Goal: Task Accomplishment & Management: Manage account settings

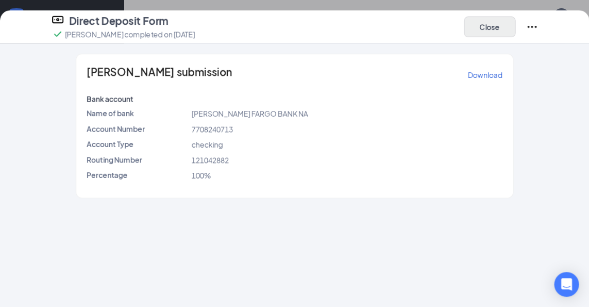
click at [492, 25] on button "Close" at bounding box center [490, 26] width 52 height 21
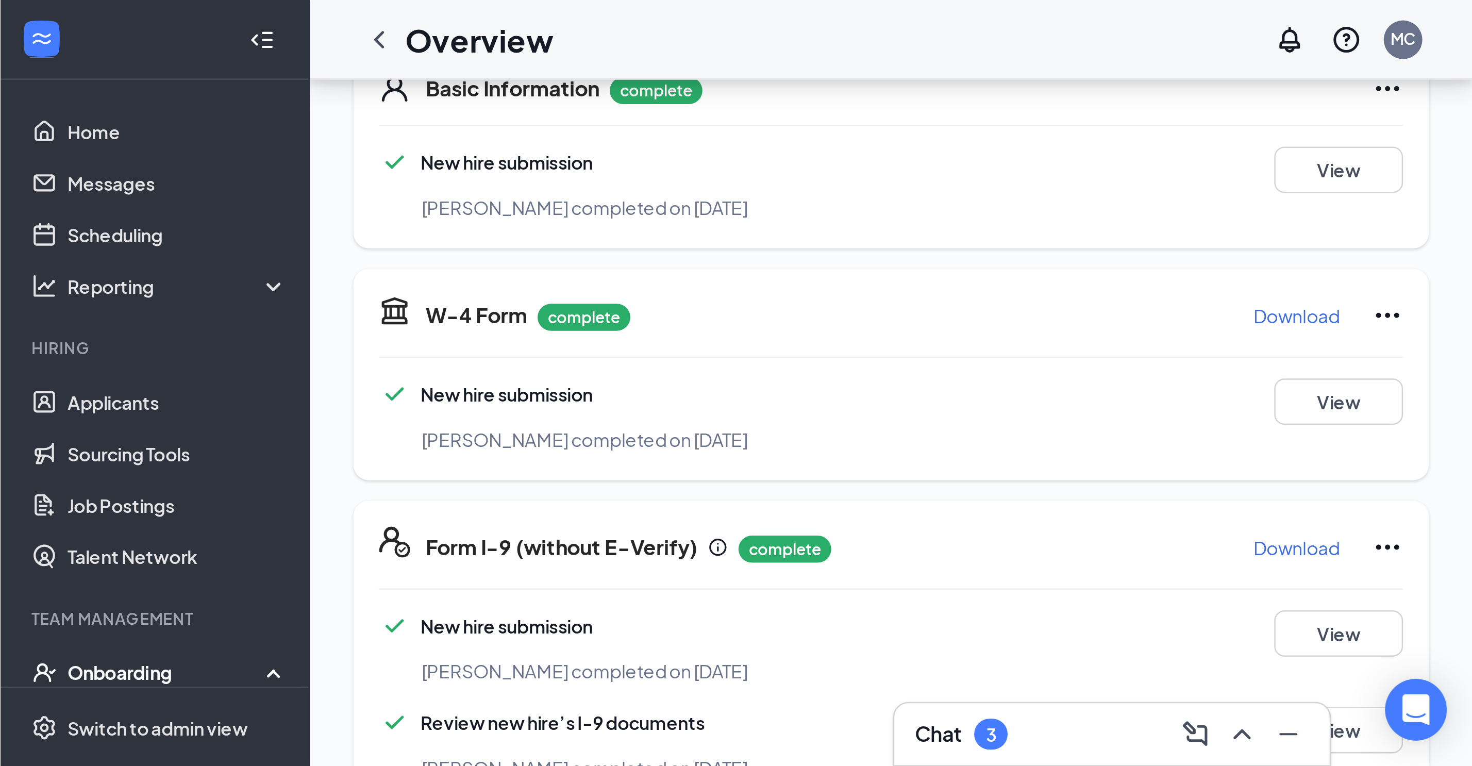
scroll to position [26, 0]
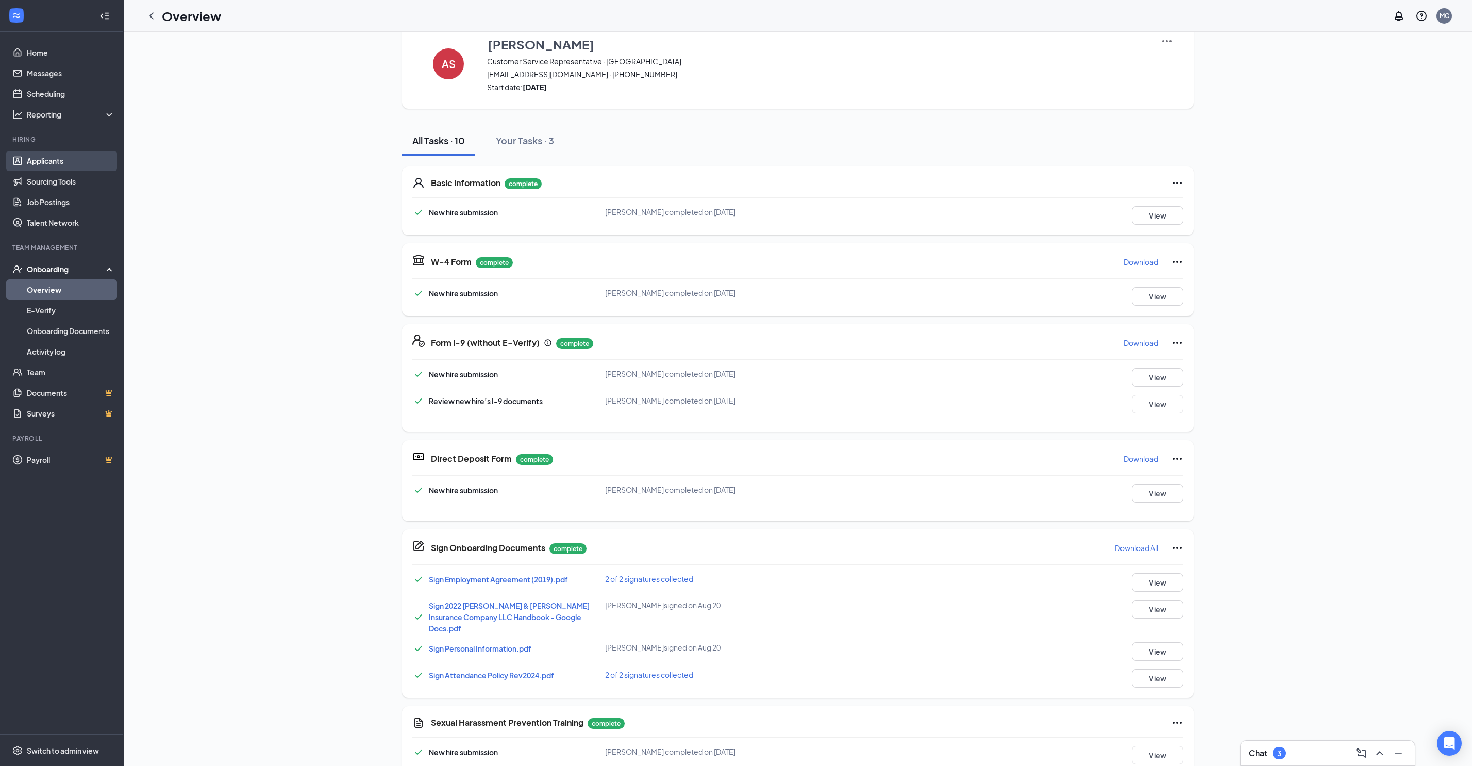
click at [68, 168] on link "Applicants" at bounding box center [71, 161] width 88 height 21
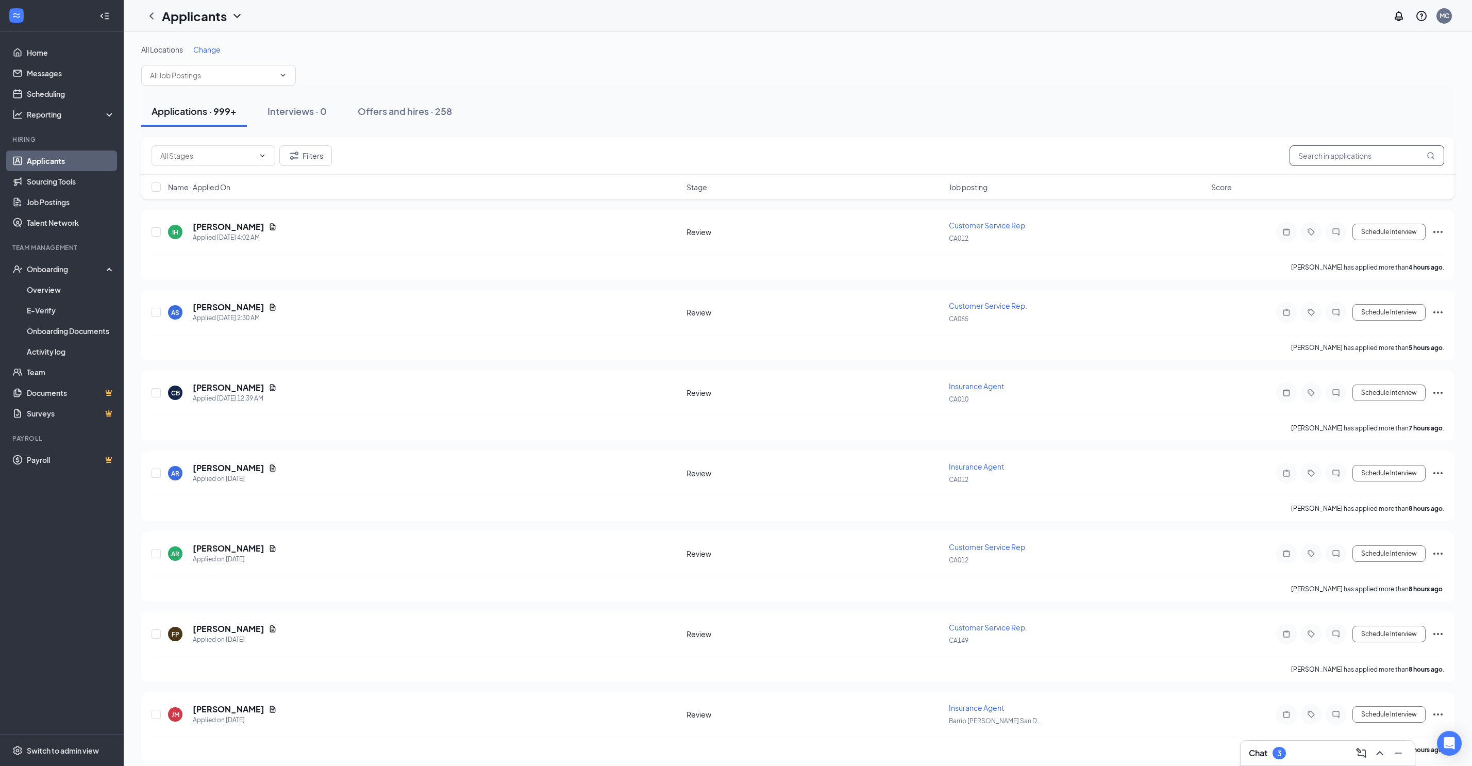
click at [589, 145] on input "text" at bounding box center [1367, 155] width 155 height 21
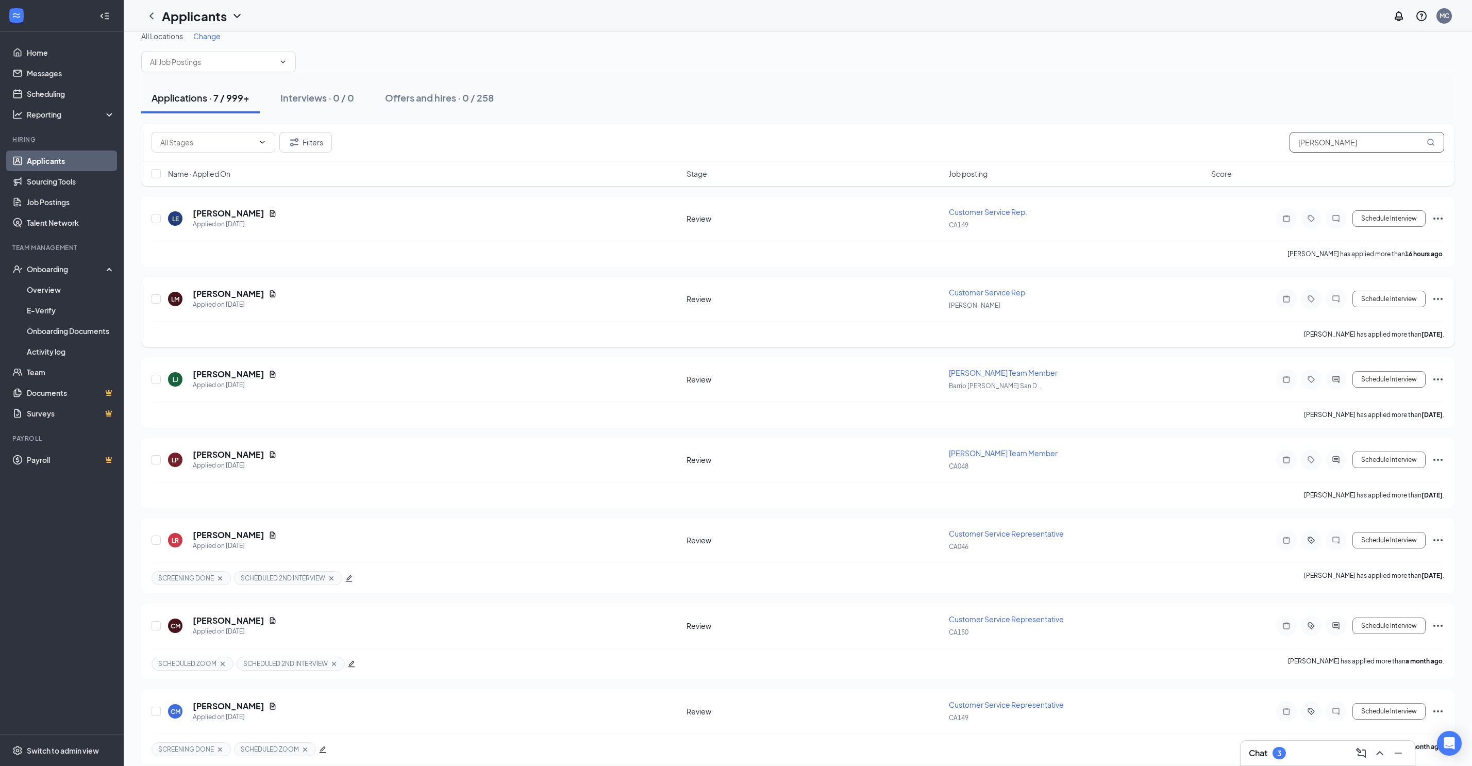
scroll to position [12, 0]
click at [232, 306] on h5 "[PERSON_NAME]" at bounding box center [229, 536] width 72 height 11
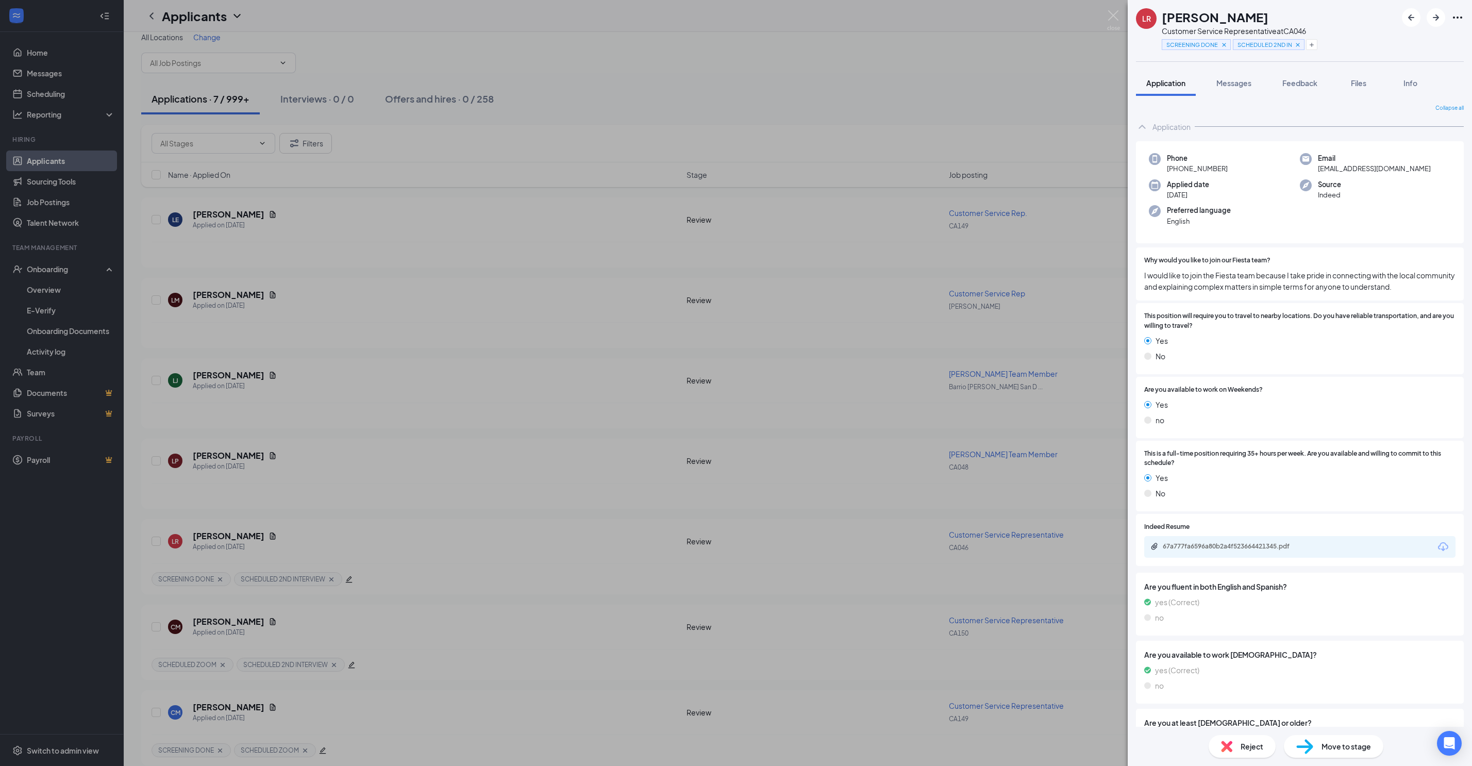
click at [589, 306] on div "67a777fa6596a80b2a4f523664421345.pdf" at bounding box center [1300, 547] width 311 height 22
click at [589, 306] on div "67a777fa6596a80b2a4f523664421345.pdf" at bounding box center [1235, 546] width 144 height 8
click at [589, 306] on span "Move to stage" at bounding box center [1346, 746] width 49 height 11
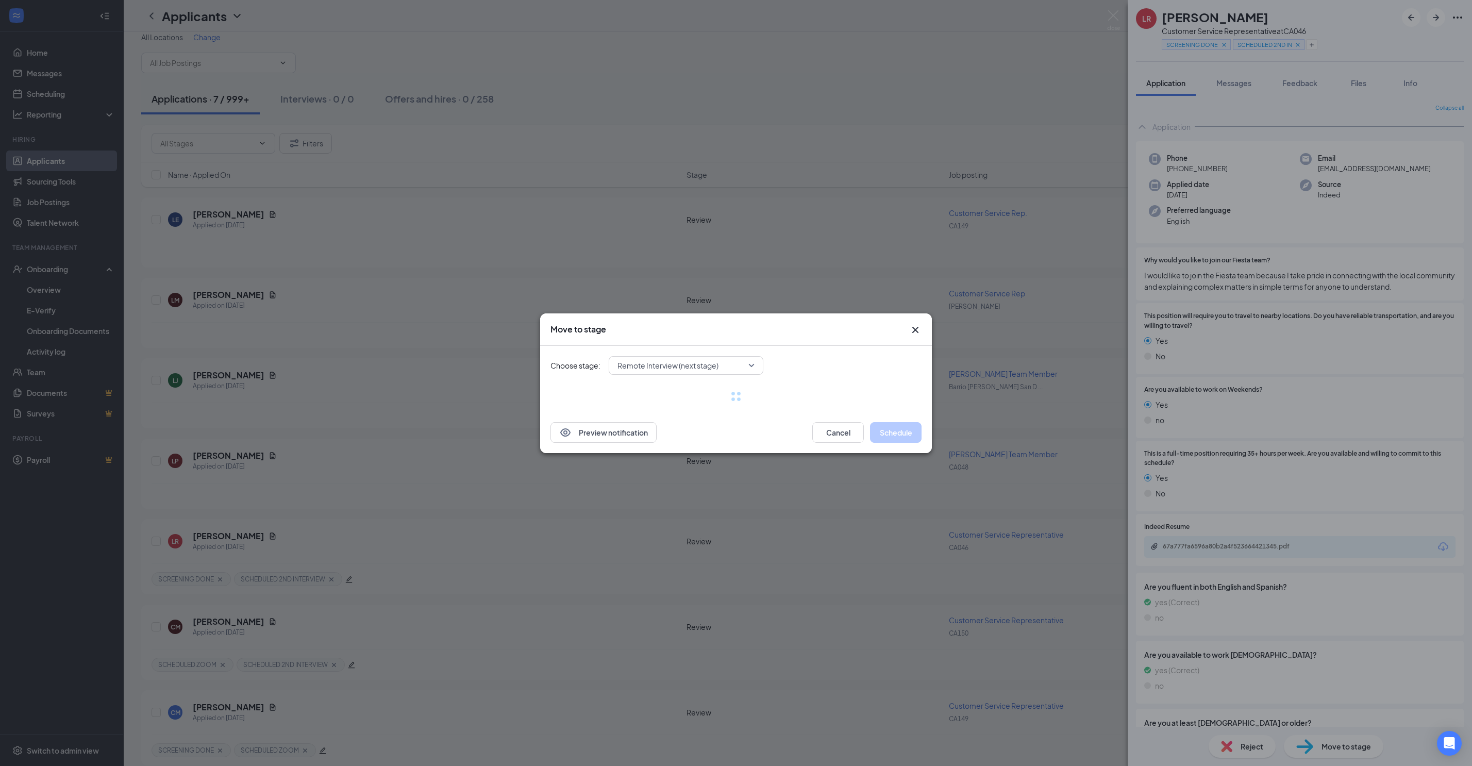
click at [589, 306] on span "Remote Interview (next stage)" at bounding box center [668, 365] width 101 height 15
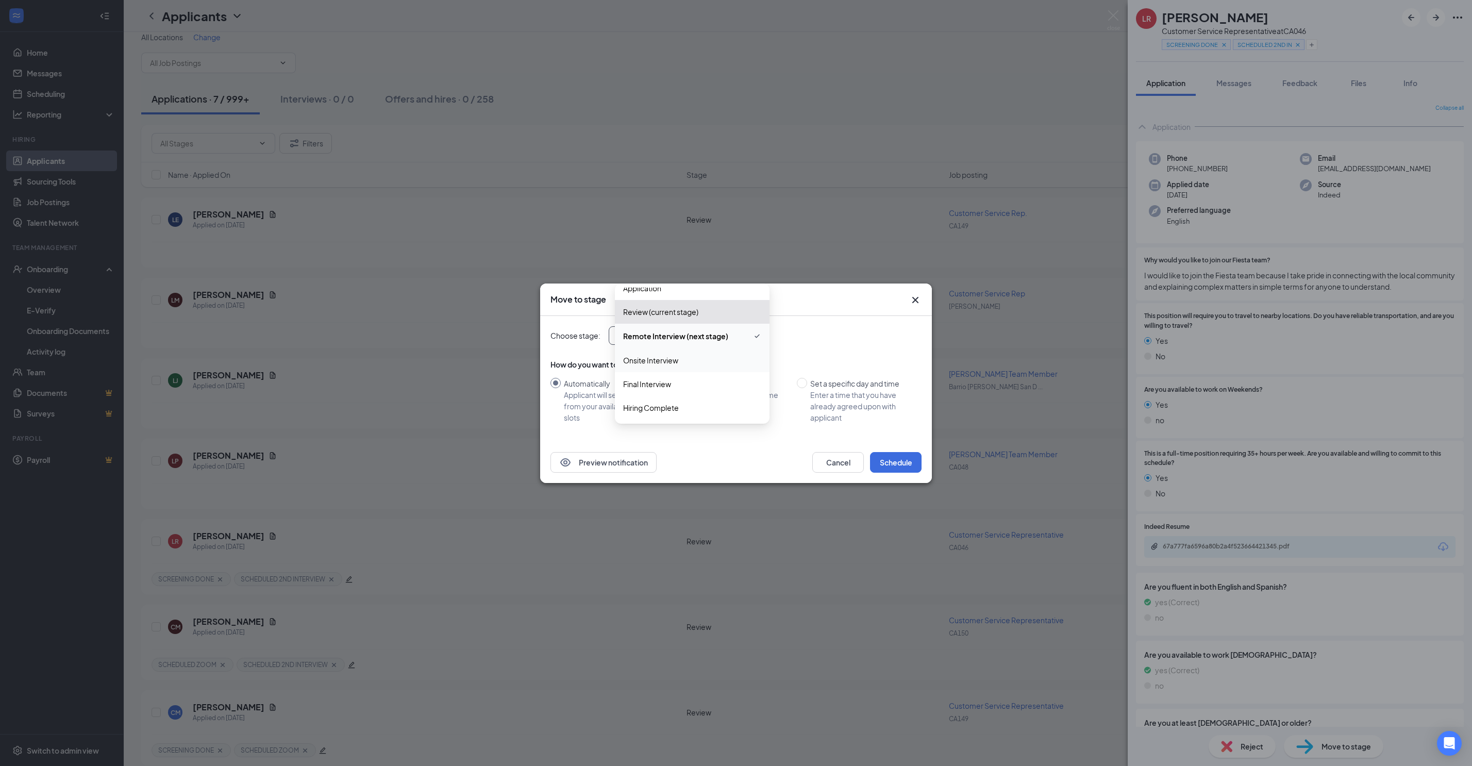
scroll to position [11, 0]
click at [589, 306] on span "Hiring Complete" at bounding box center [651, 407] width 56 height 11
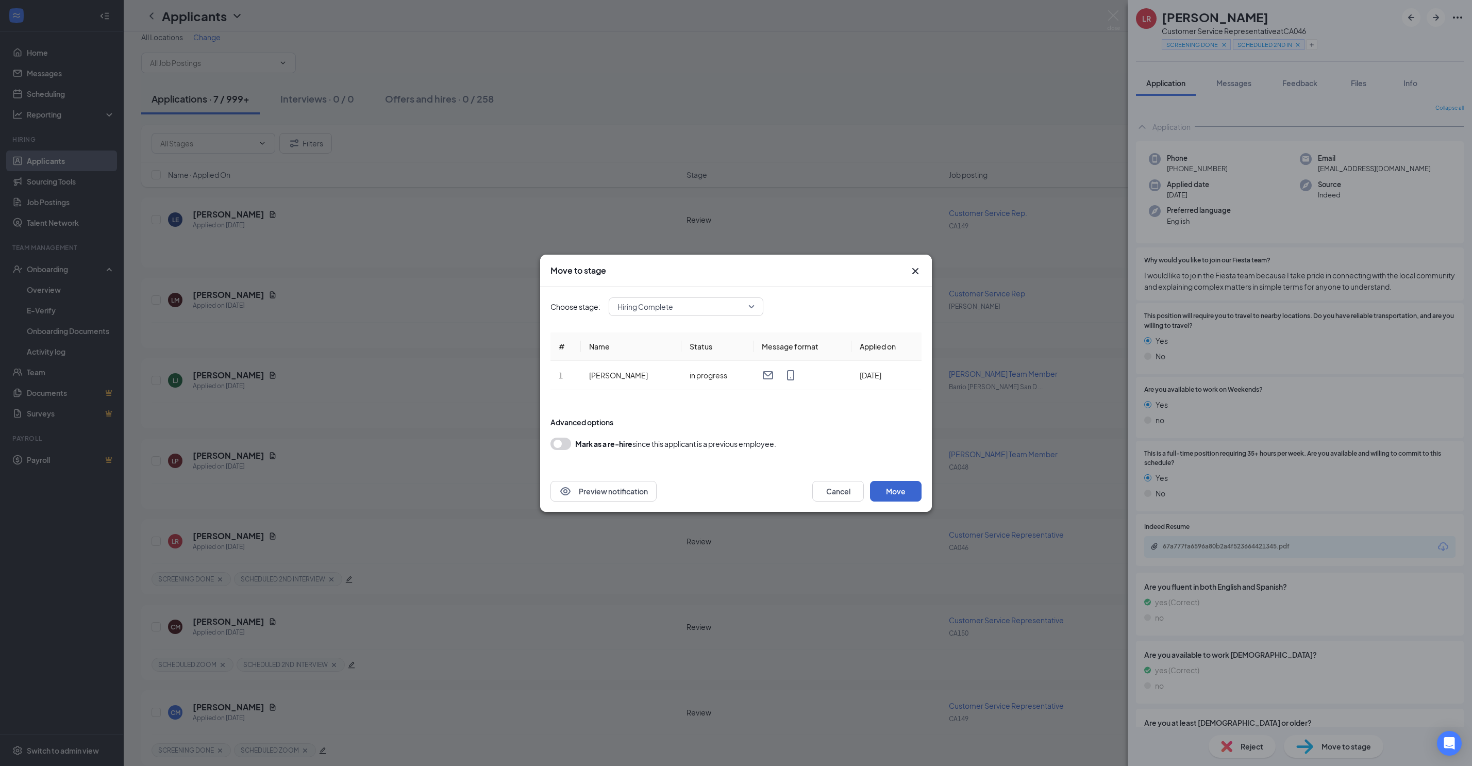
click at [589, 306] on button "Move" at bounding box center [896, 491] width 52 height 21
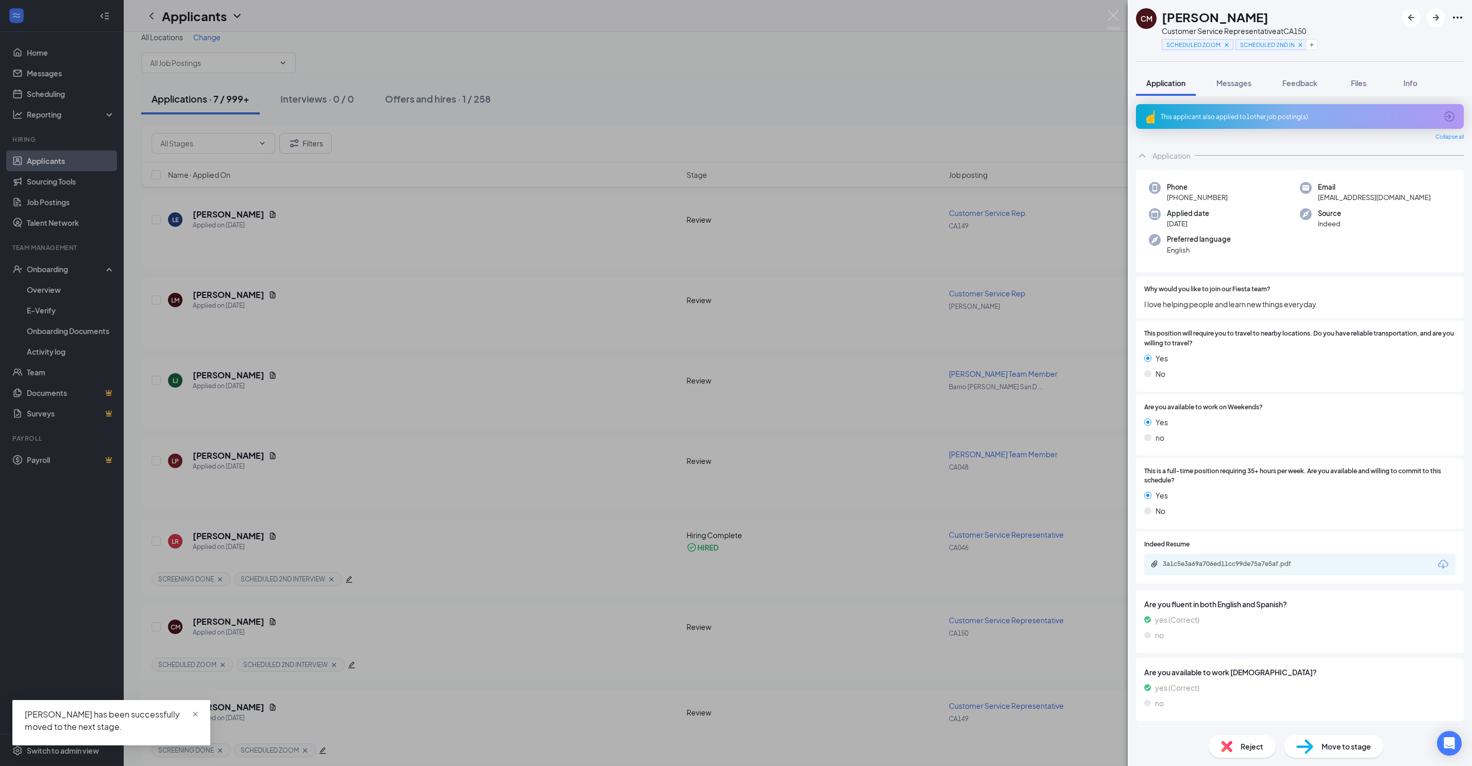
click at [195, 306] on span "close" at bounding box center [195, 714] width 7 height 7
click at [589, 14] on img at bounding box center [1113, 20] width 13 height 20
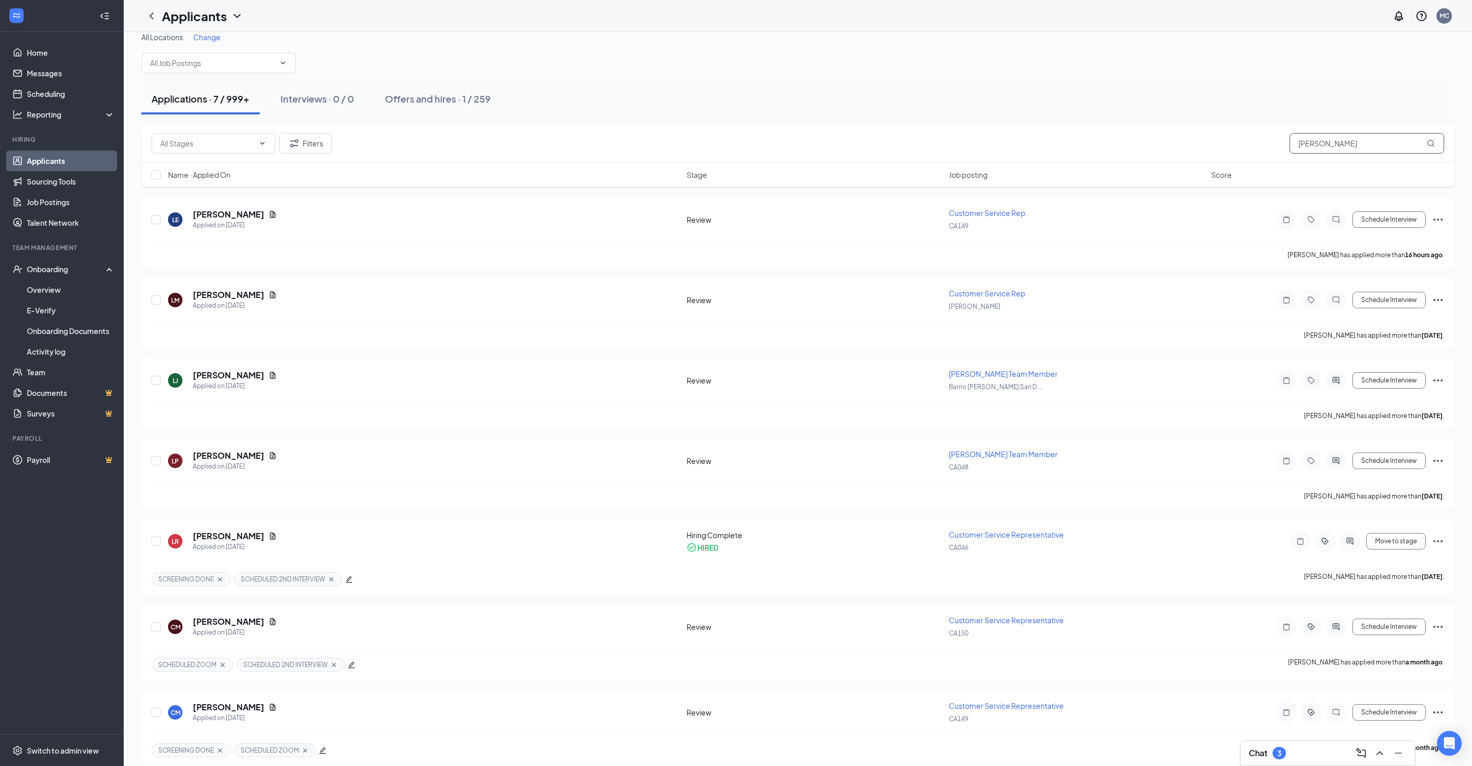
drag, startPoint x: 1363, startPoint y: 140, endPoint x: 1194, endPoint y: 139, distance: 169.1
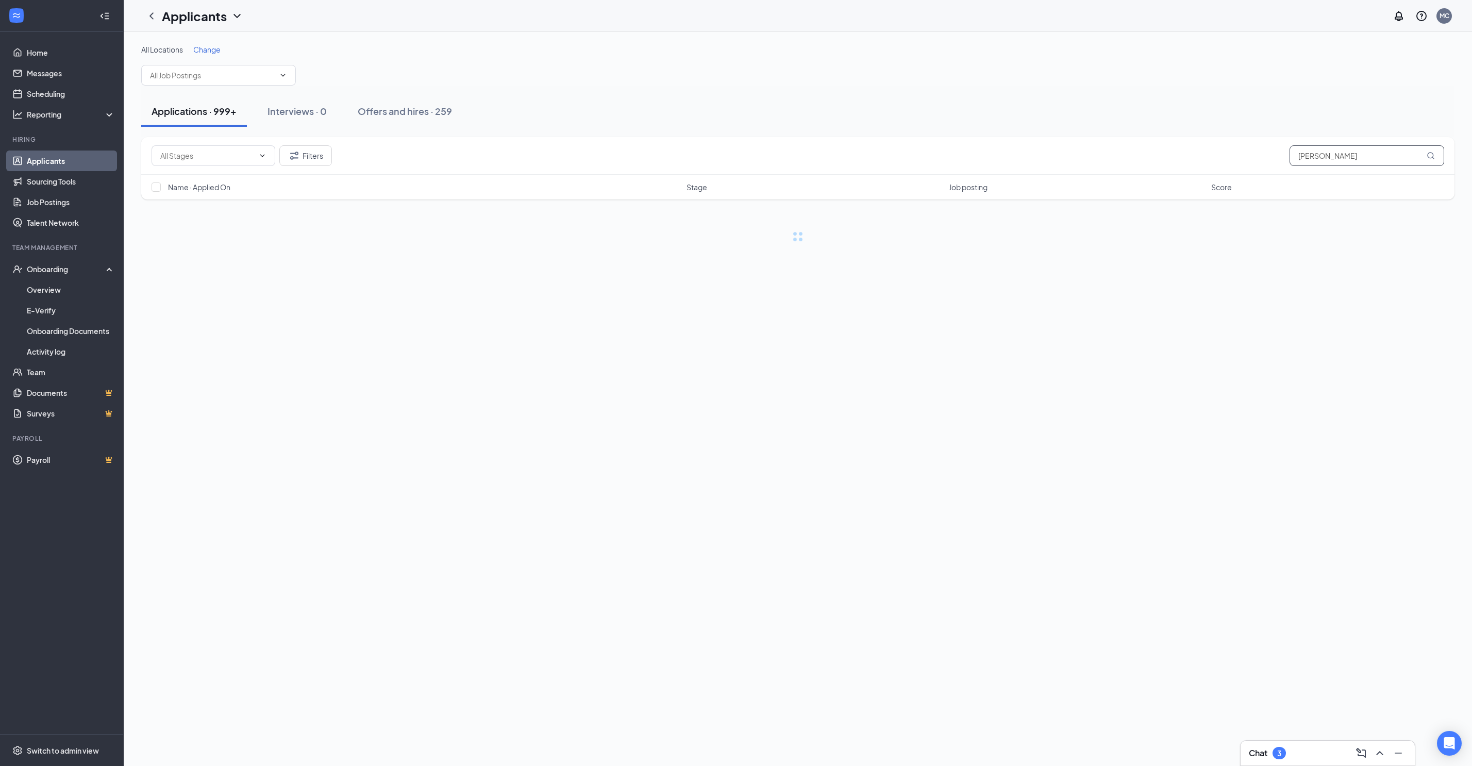
drag, startPoint x: 1354, startPoint y: 151, endPoint x: 1153, endPoint y: 151, distance: 201.1
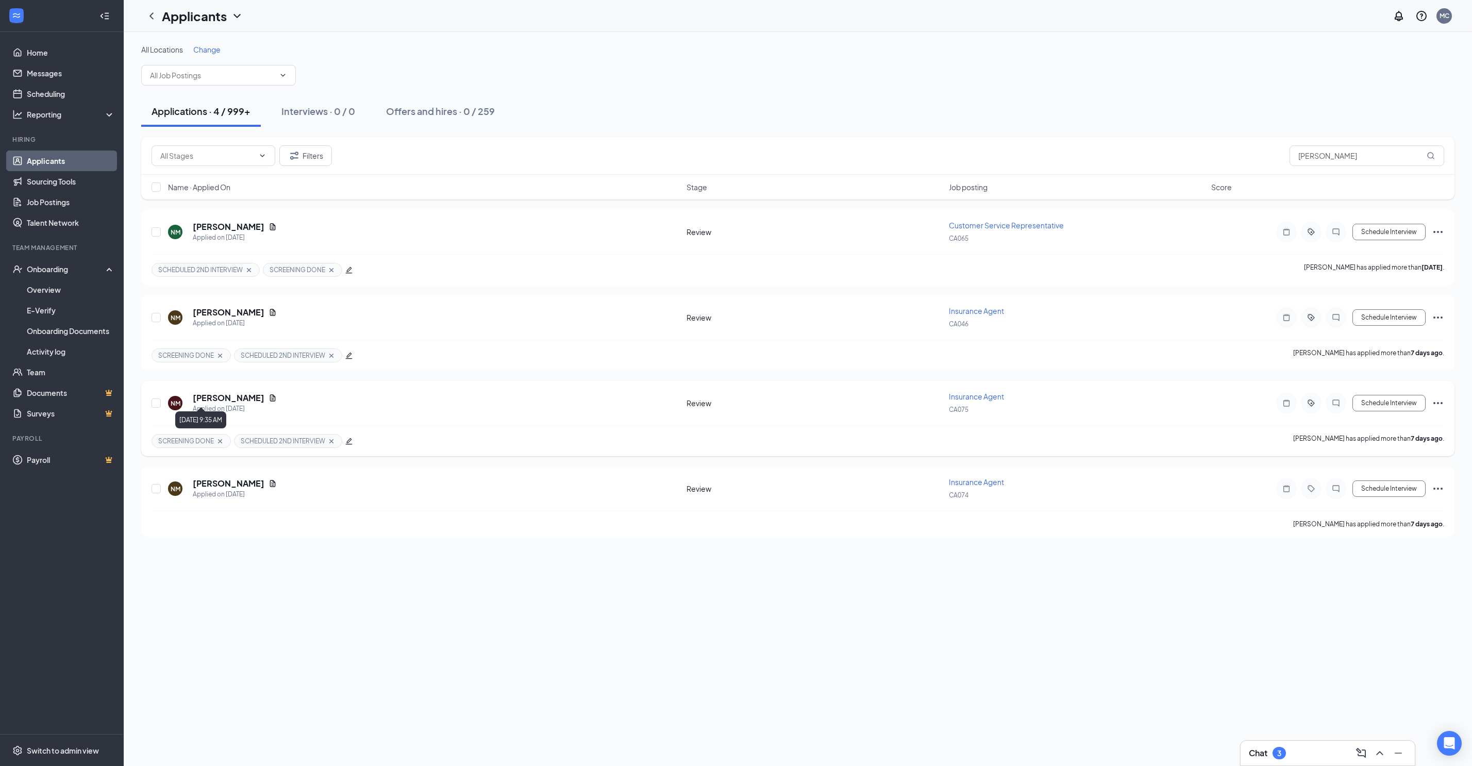
click at [240, 306] on h5 "[PERSON_NAME]" at bounding box center [229, 397] width 72 height 11
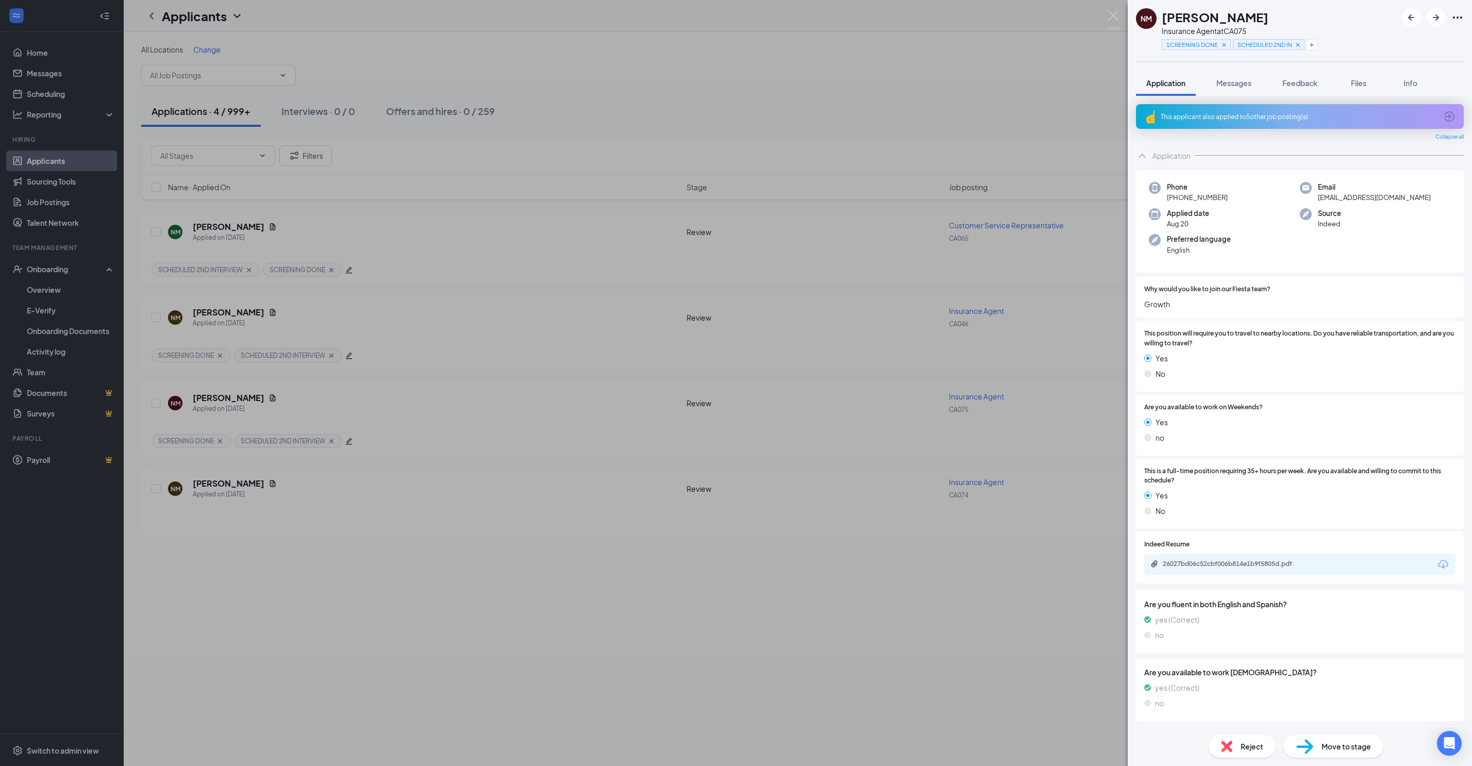
click at [589, 306] on span "Move to stage" at bounding box center [1346, 746] width 49 height 11
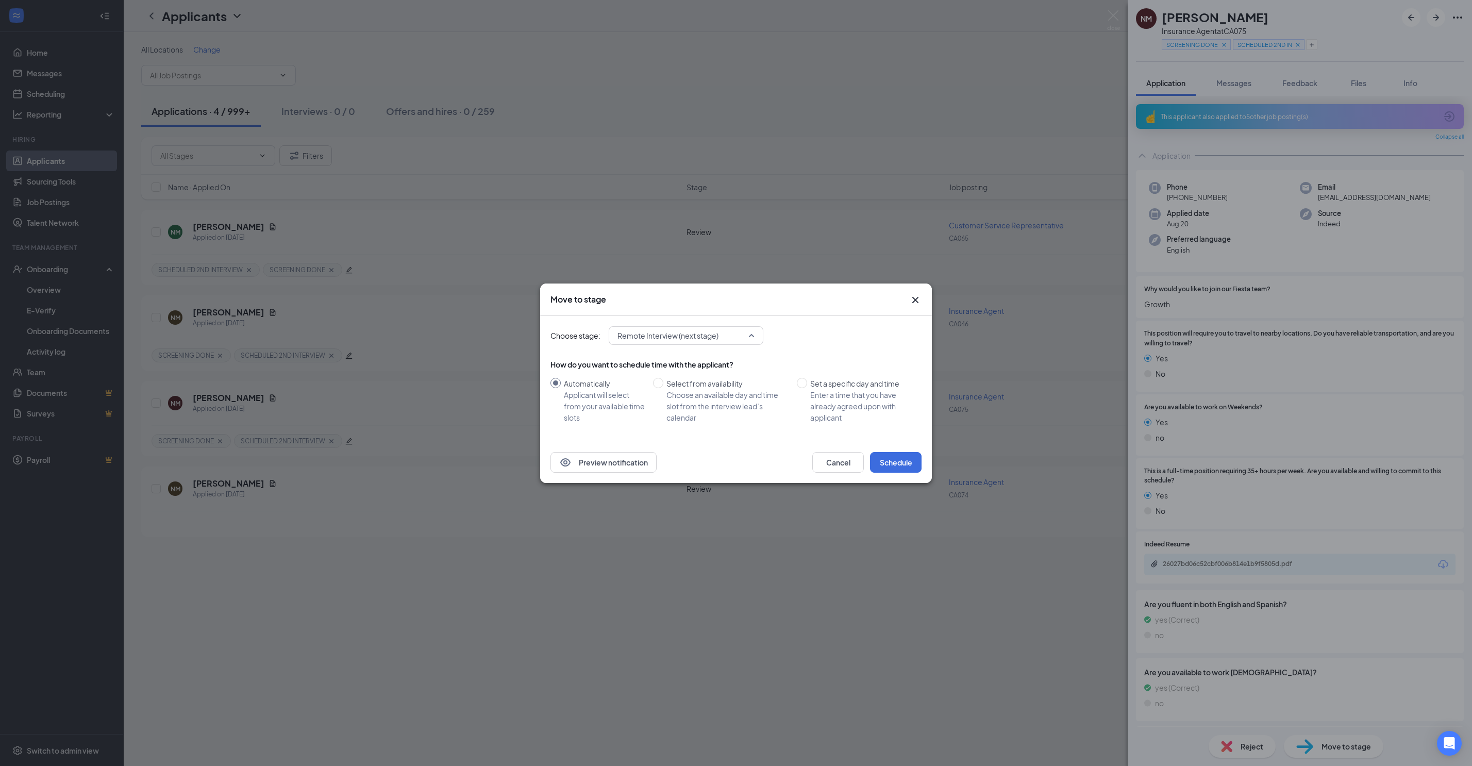
click at [589, 306] on span "Remote Interview (next stage)" at bounding box center [668, 335] width 101 height 15
click at [589, 306] on span "Hiring Complete" at bounding box center [651, 471] width 56 height 11
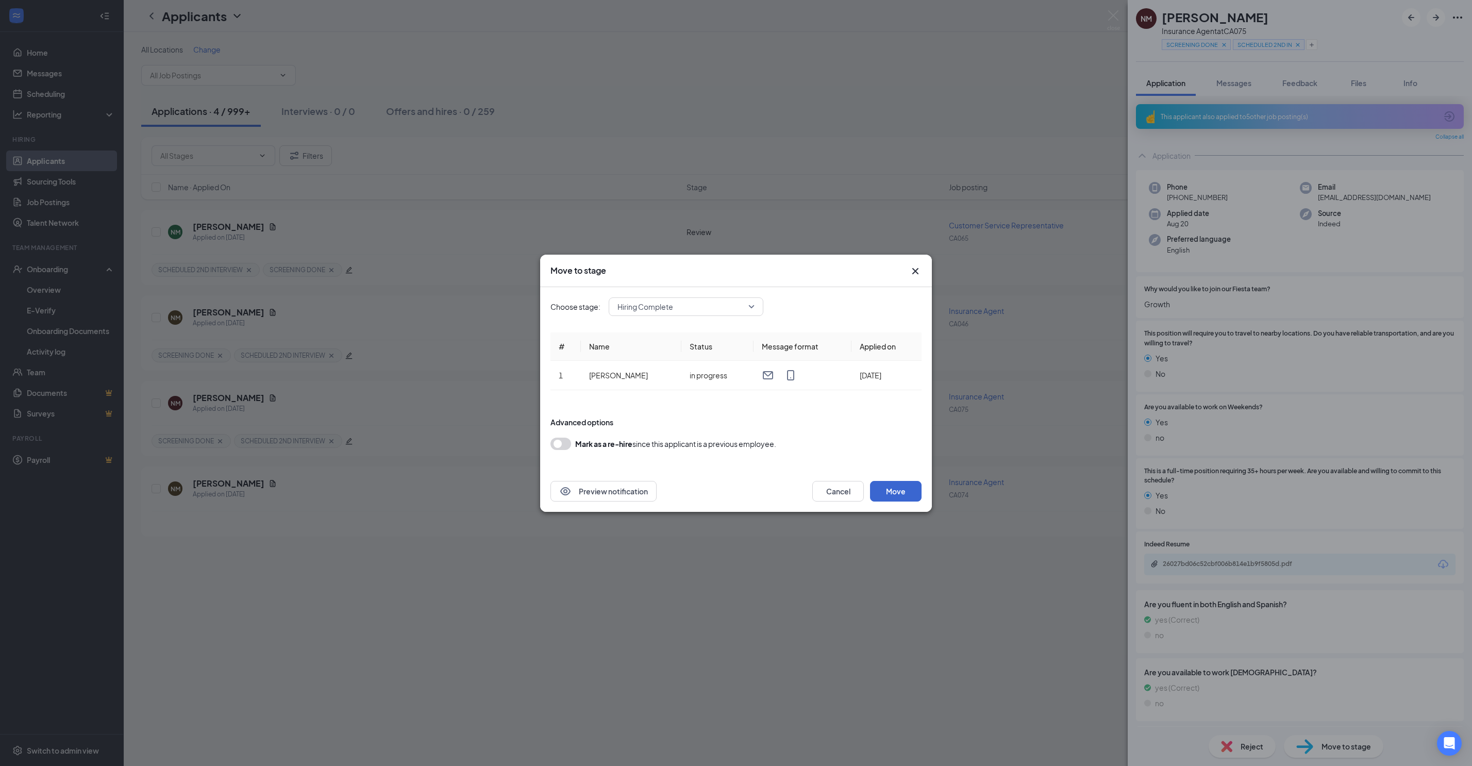
click at [589, 306] on button "Move" at bounding box center [896, 491] width 52 height 21
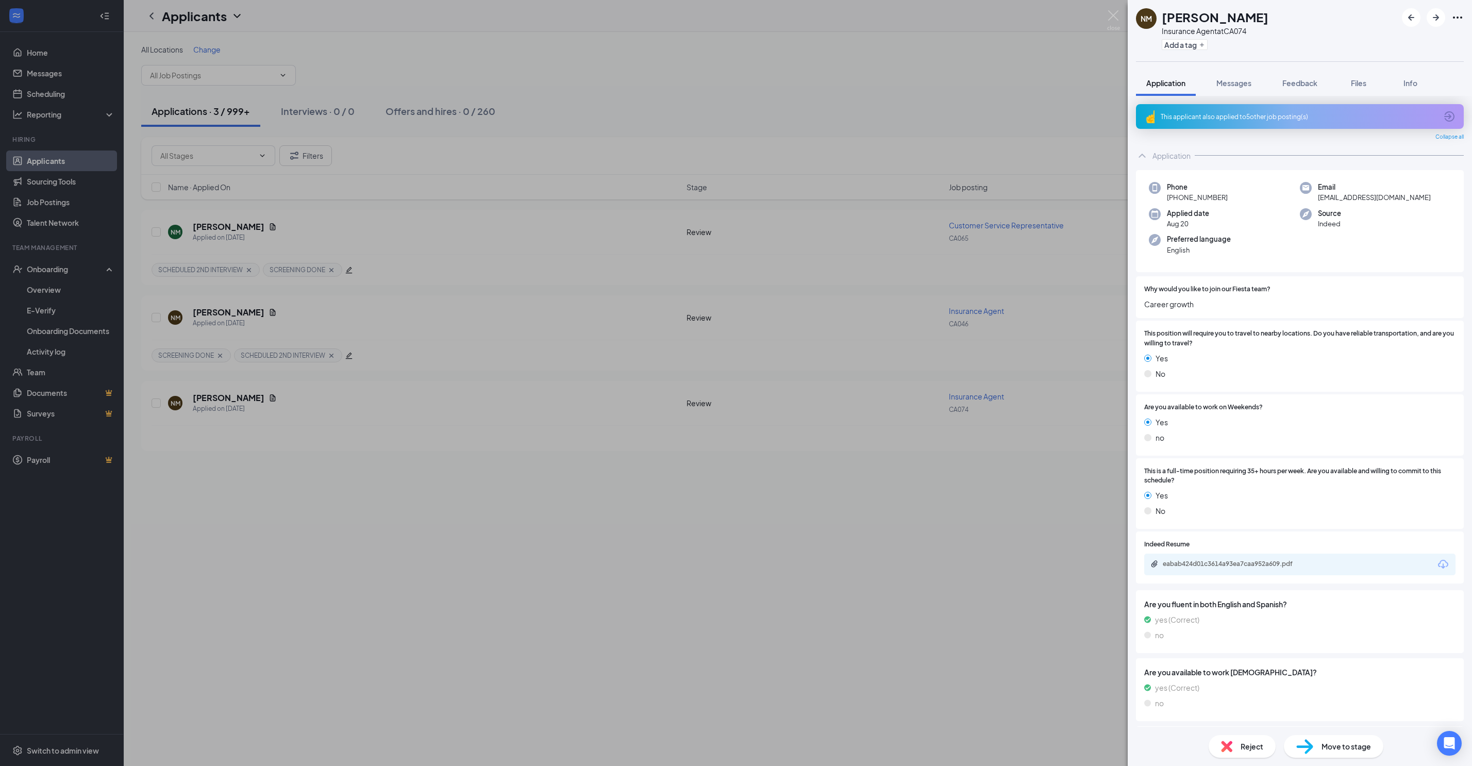
click at [589, 306] on div "NM [PERSON_NAME] Insurance Agent at CA074 Add a tag Application Messages Feedba…" at bounding box center [736, 383] width 1472 height 766
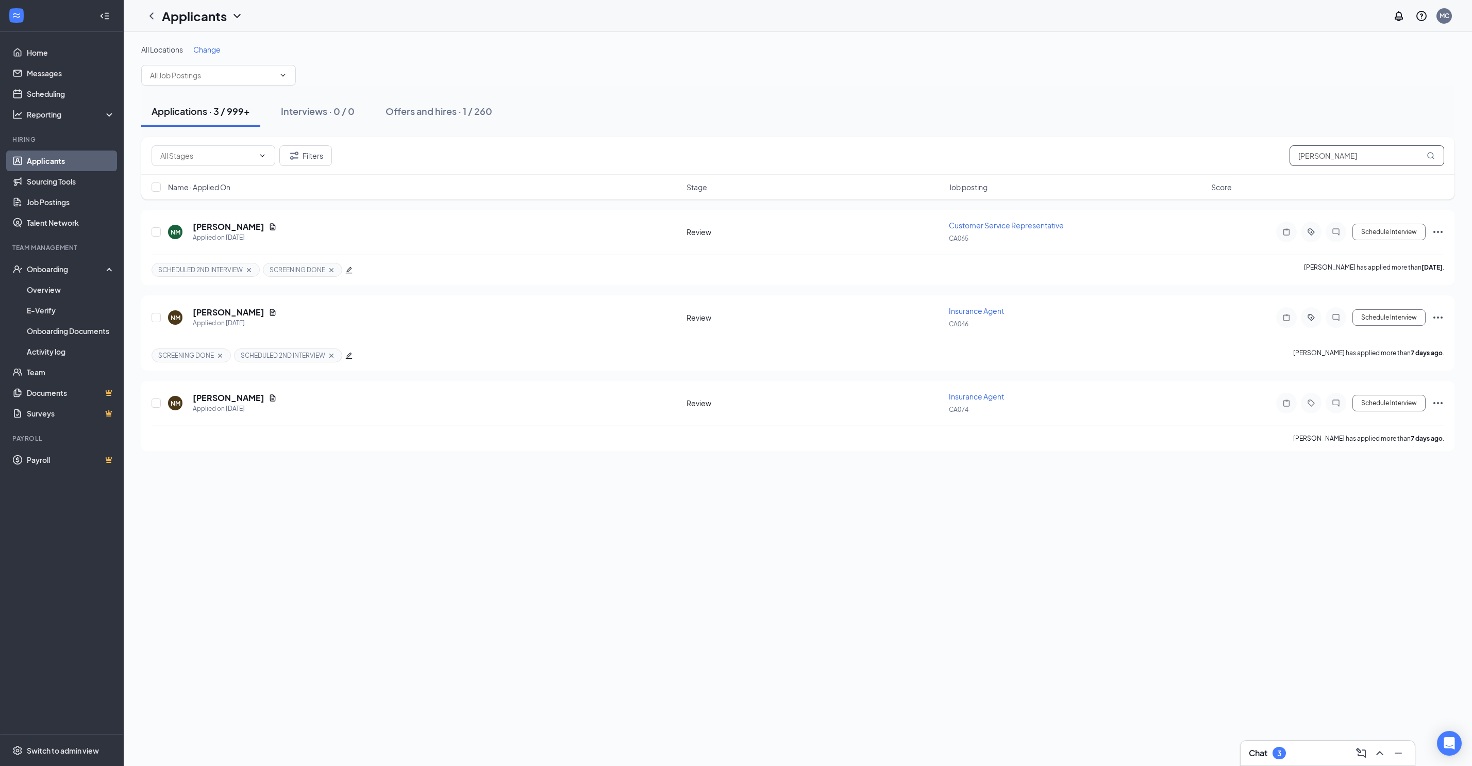
drag, startPoint x: 1376, startPoint y: 148, endPoint x: 1106, endPoint y: 148, distance: 269.1
type input "[PERSON_NAME]"
click at [225, 222] on h5 "[PERSON_NAME]" at bounding box center [229, 226] width 72 height 11
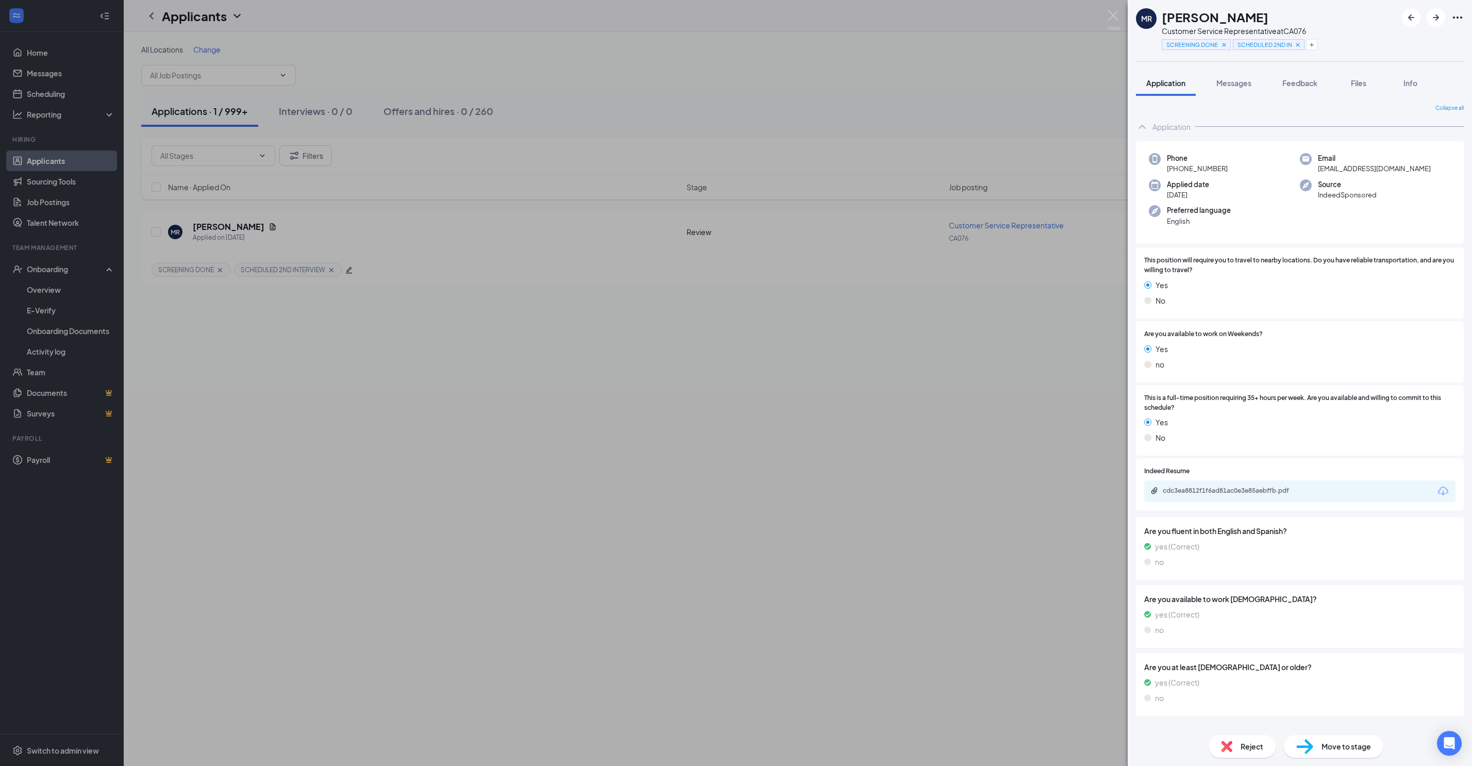
click at [589, 306] on span "Move to stage" at bounding box center [1346, 746] width 49 height 11
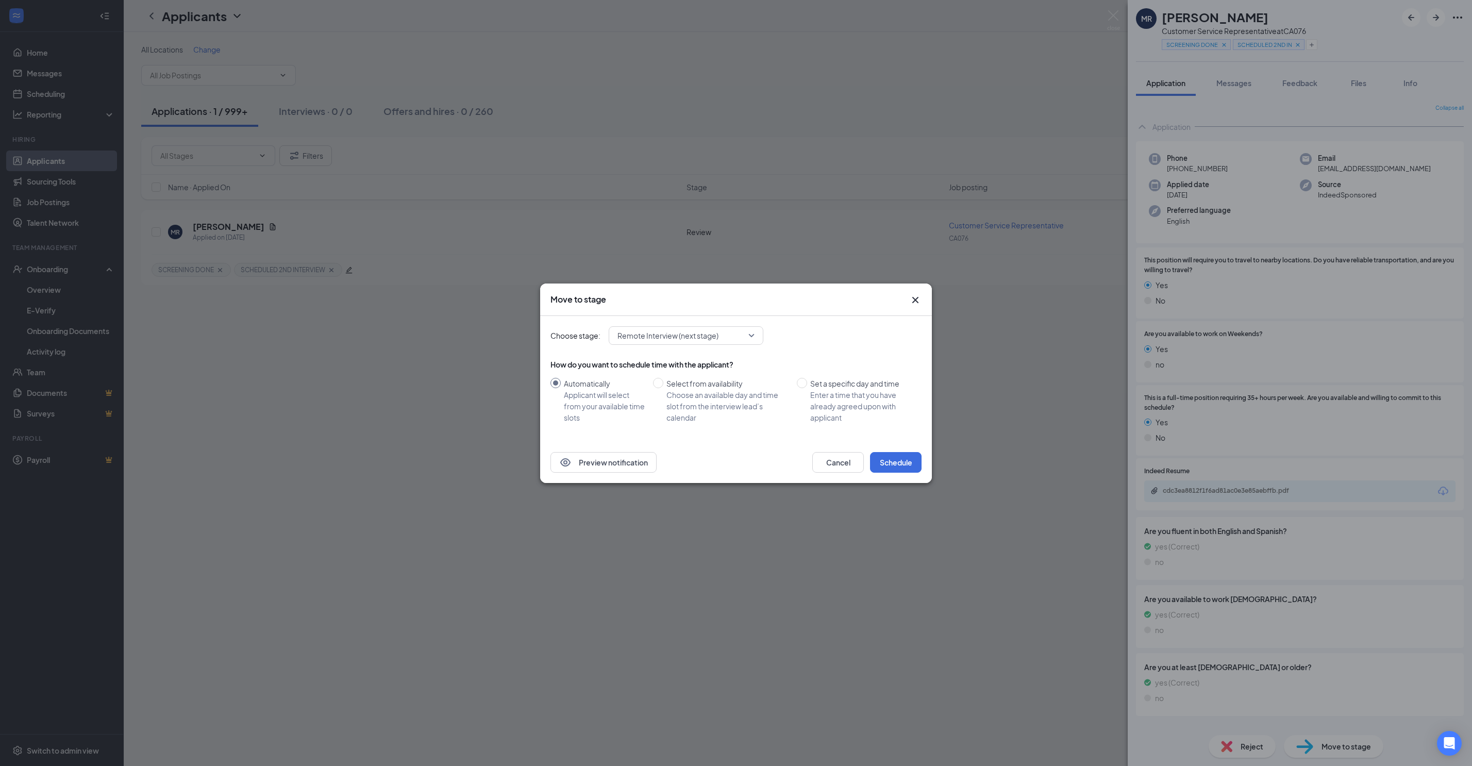
click at [589, 306] on span "Remote Interview (next stage)" at bounding box center [668, 335] width 101 height 15
click at [589, 306] on span "Hiring Complete" at bounding box center [651, 471] width 56 height 11
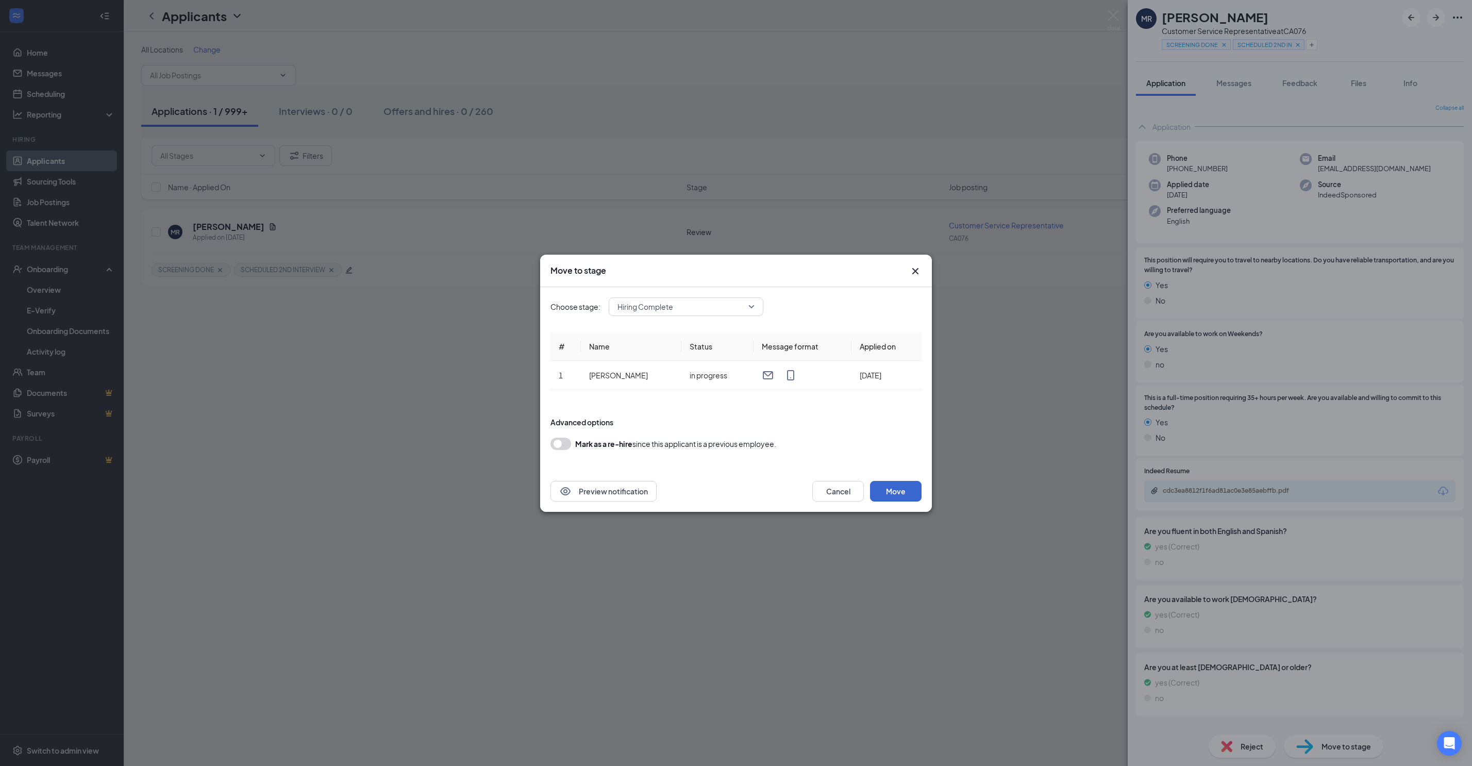
click at [589, 306] on button "Move" at bounding box center [896, 491] width 52 height 21
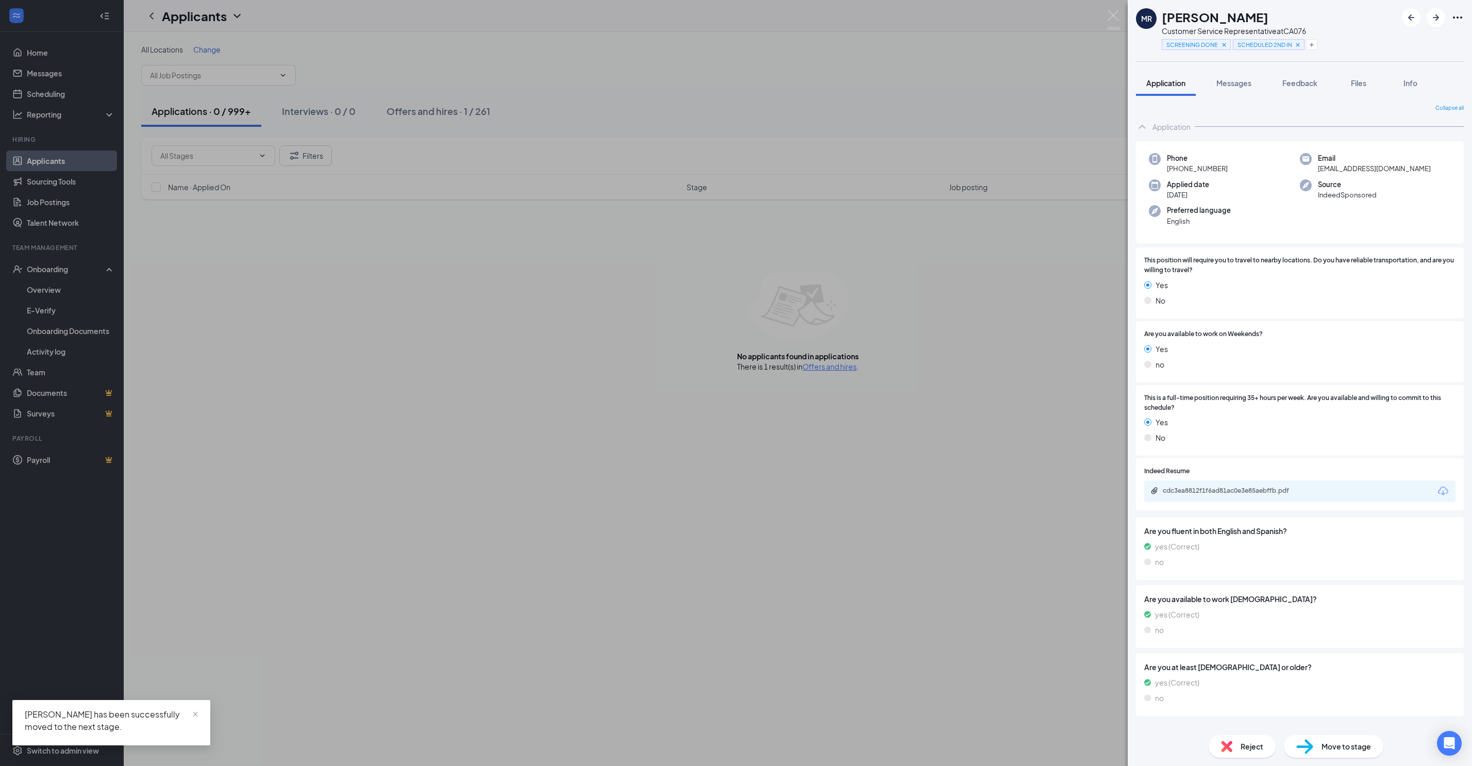
click at [70, 271] on div "[PERSON_NAME] Customer Service Representative at CA076 SCREENING DONE SCHEDULED…" at bounding box center [736, 383] width 1472 height 766
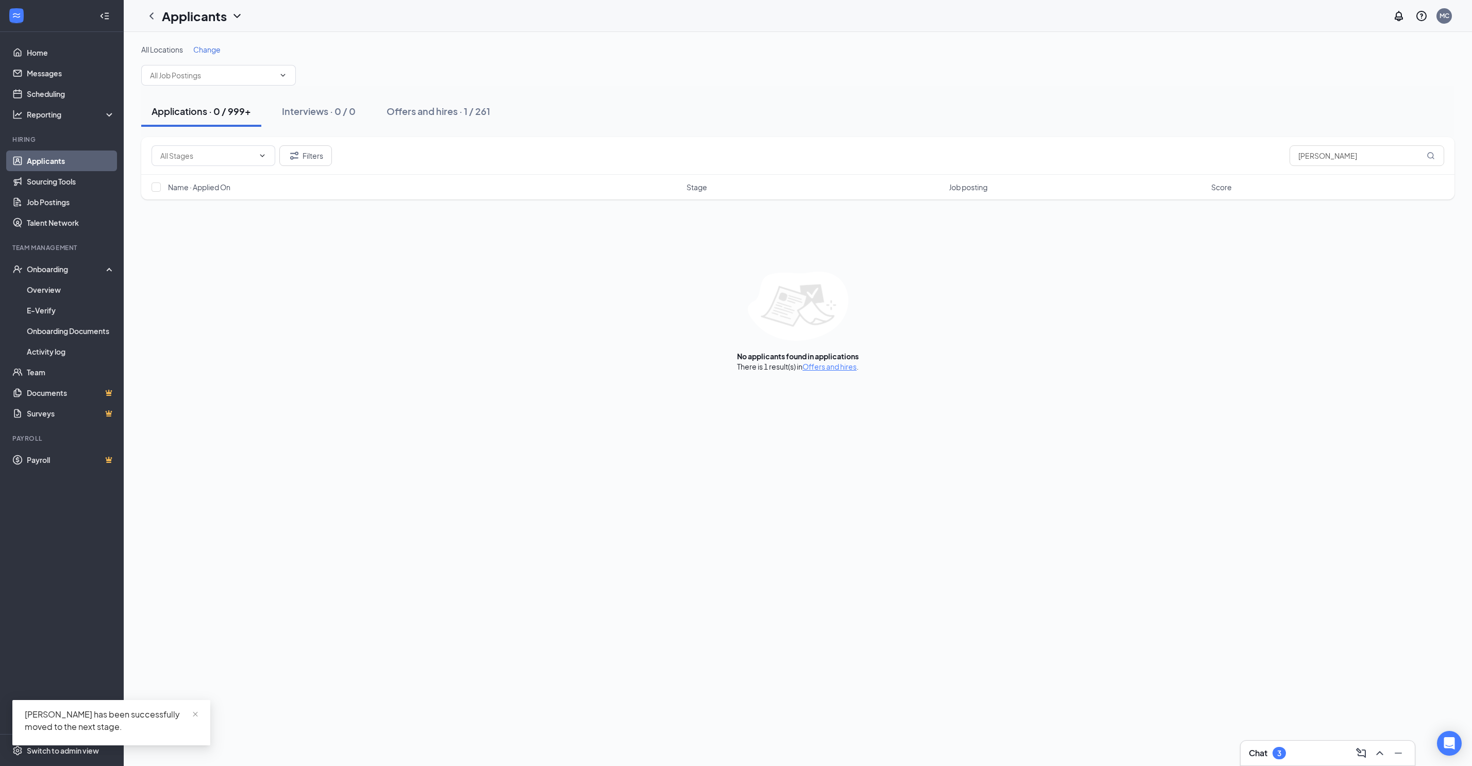
click at [70, 271] on div "Onboarding" at bounding box center [66, 269] width 79 height 10
click at [64, 289] on link "Overview" at bounding box center [71, 289] width 88 height 21
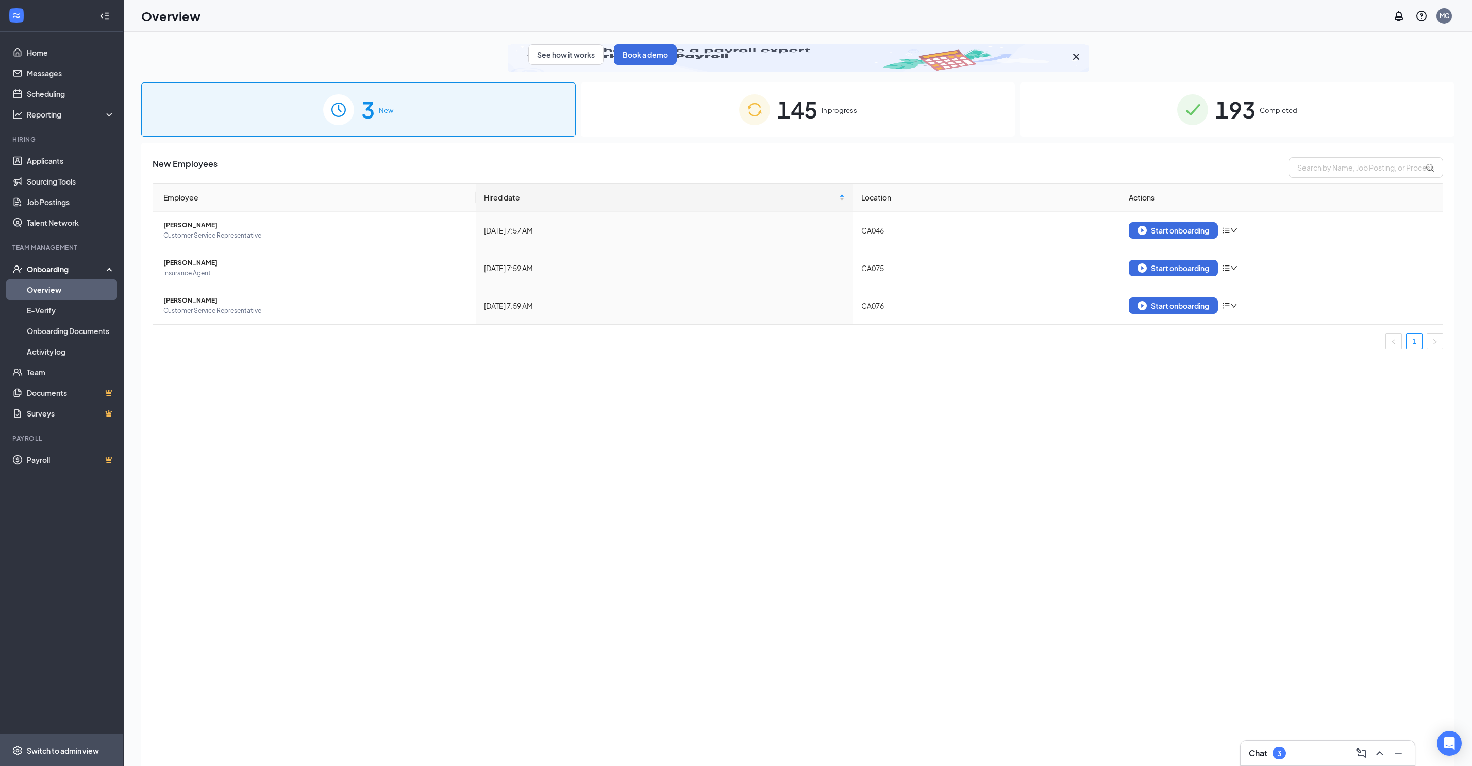
click at [62, 306] on span "Switch to admin view" at bounding box center [71, 750] width 88 height 31
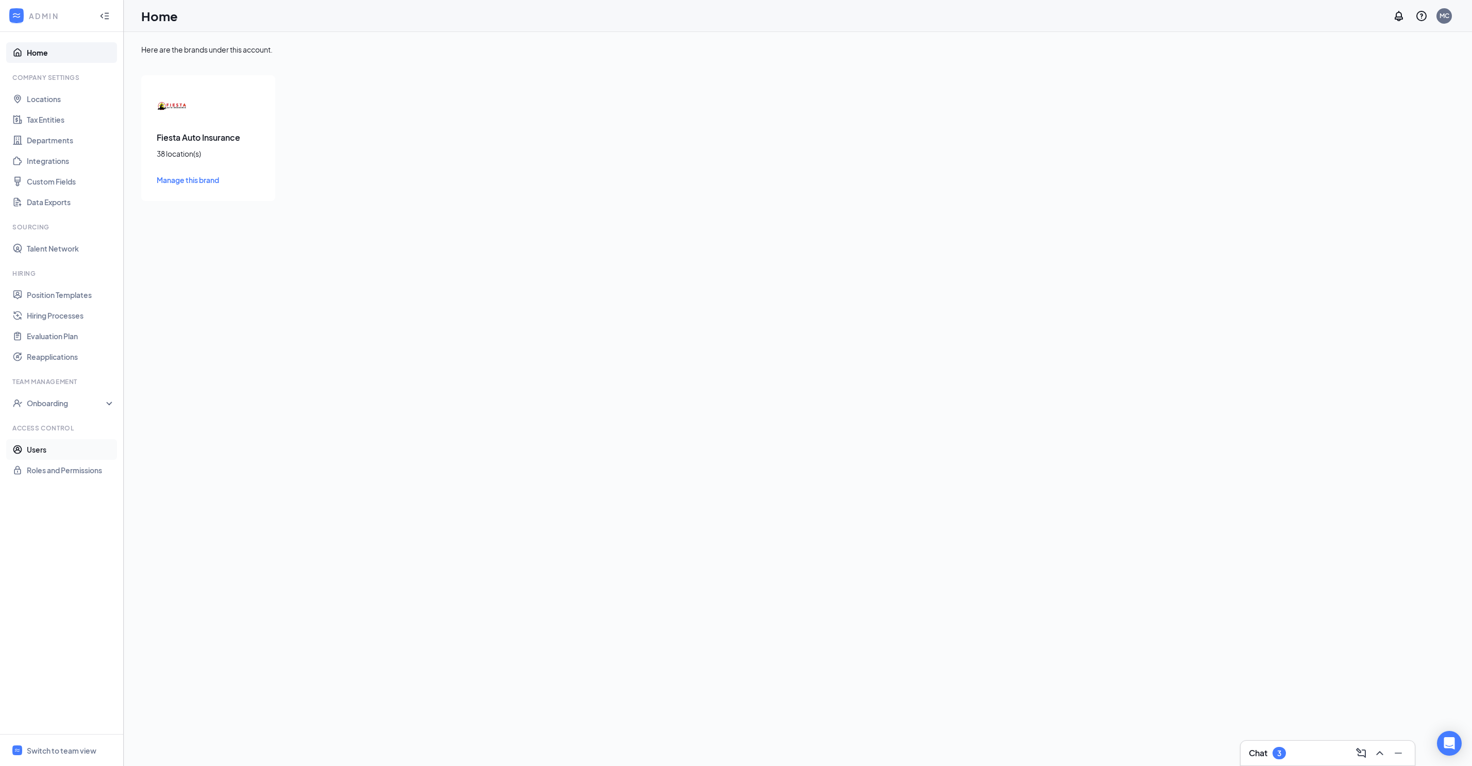
click at [35, 306] on link "Users" at bounding box center [71, 449] width 88 height 21
checkbox input "false"
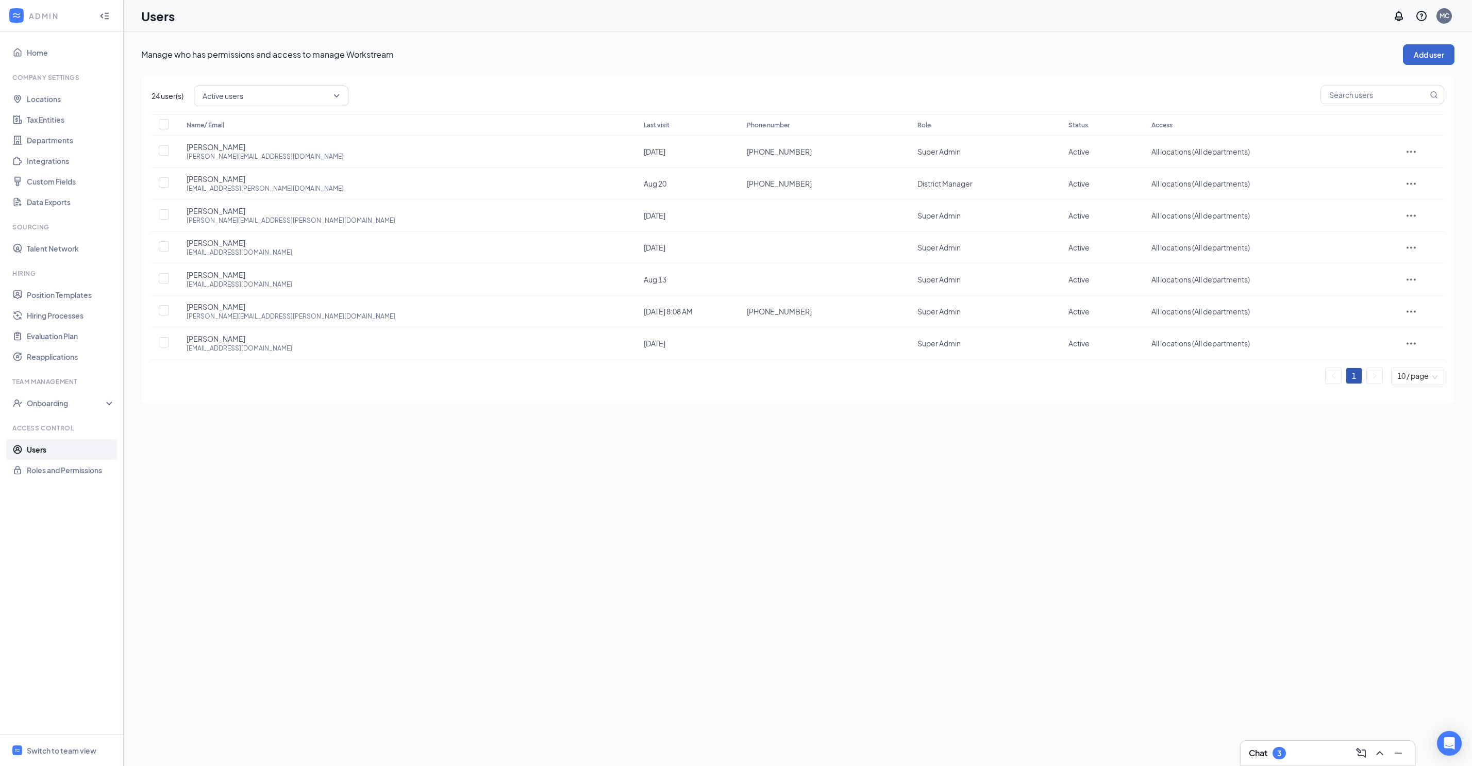
click at [589, 51] on button "Add user" at bounding box center [1429, 54] width 52 height 21
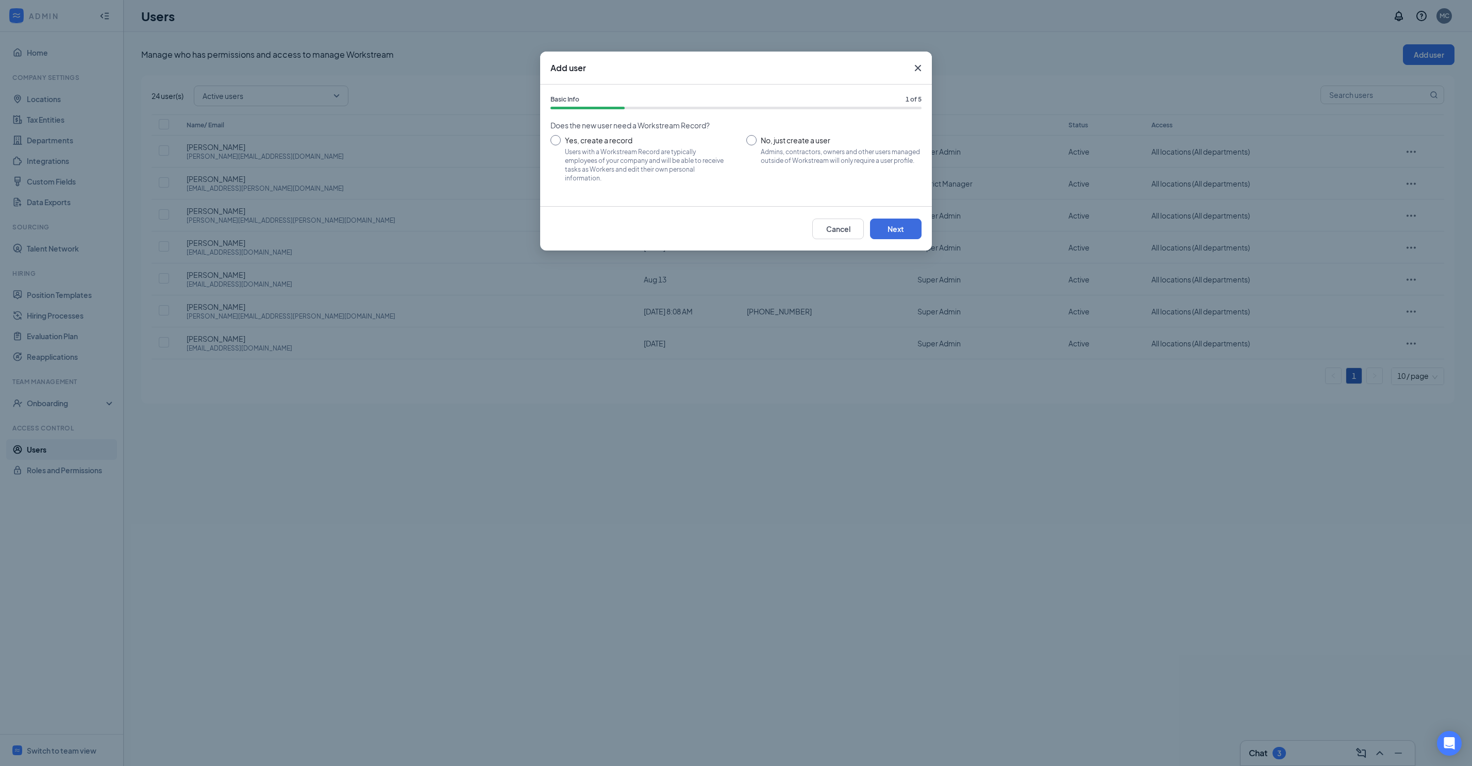
click at [589, 152] on div "Admins, contractors, owners and other users managed outside of Workstream will …" at bounding box center [841, 156] width 161 height 18
click at [589, 152] on input "No, just create a user Admins, contractors, owners and other users managed outs…" at bounding box center [834, 158] width 175 height 46
radio input "true"
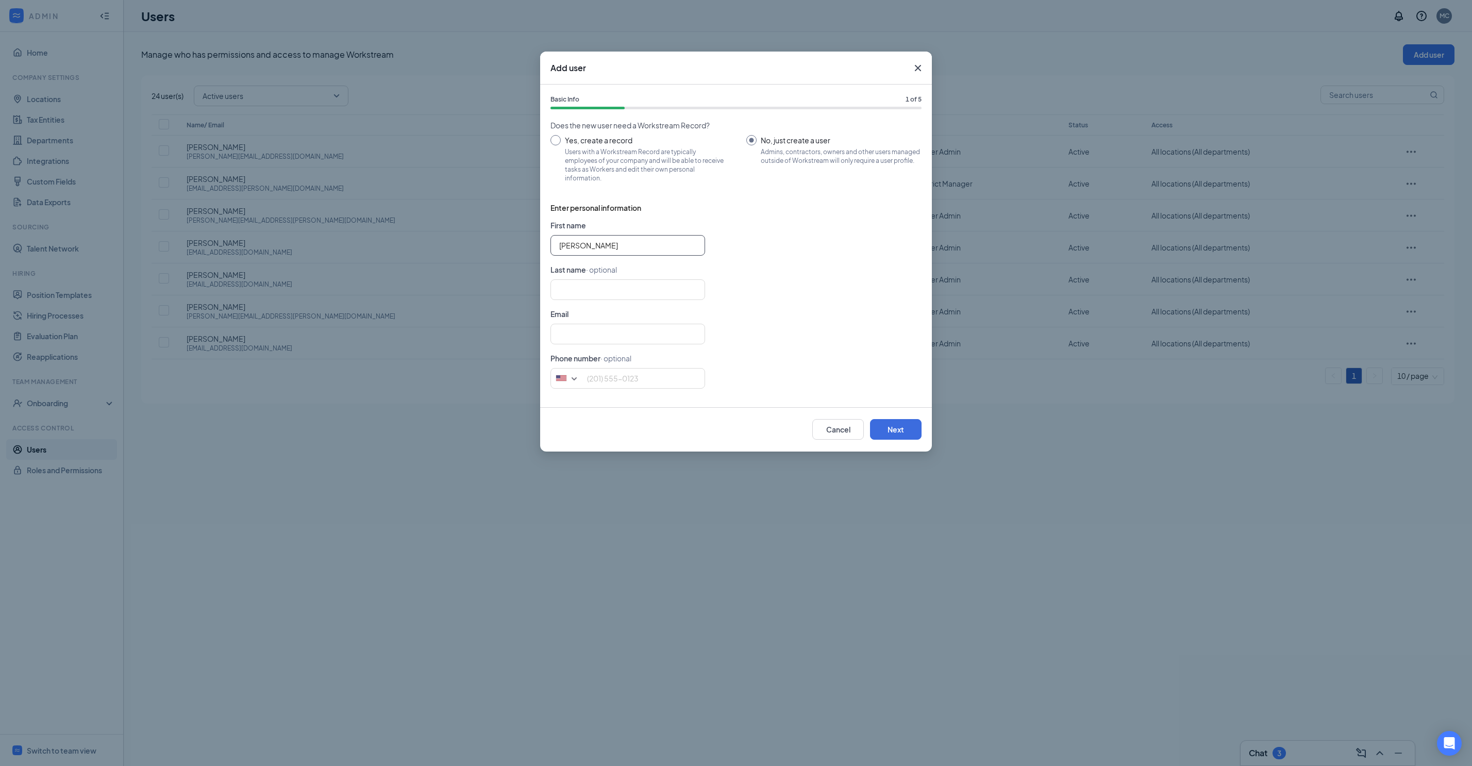
type input "[PERSON_NAME]"
type input "L"
type input "[PERSON_NAME]"
paste input "[PERSON_NAME][EMAIL_ADDRESS][PERSON_NAME][DOMAIN_NAME]"
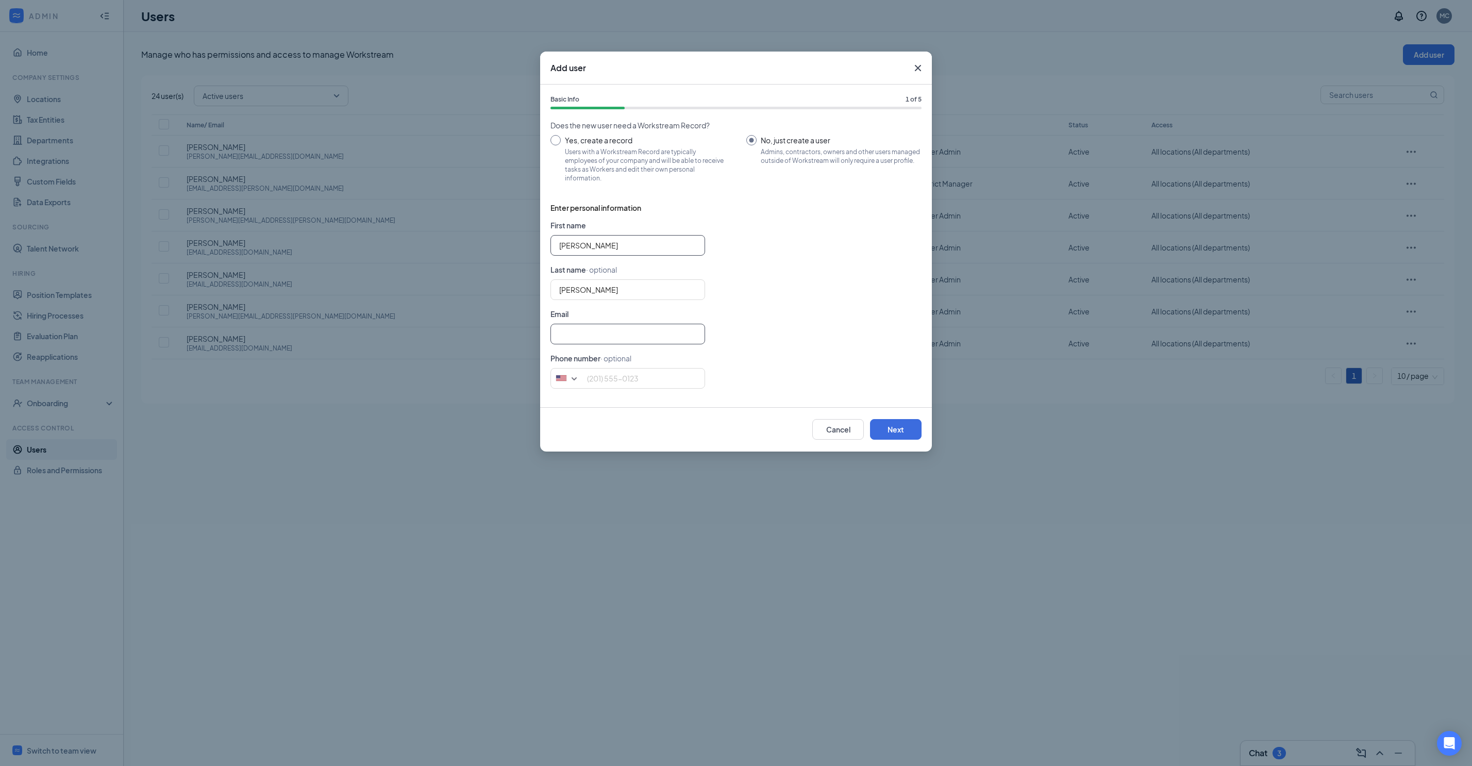
type input "[PERSON_NAME][EMAIL_ADDRESS][PERSON_NAME][DOMAIN_NAME]"
type input "[PERSON_NAME]"
type input "[PERSON_NAME][EMAIL_ADDRESS][PERSON_NAME][DOMAIN_NAME]"
click at [589, 306] on input "tel" at bounding box center [628, 378] width 155 height 21
paste input "[PHONE_NUMBER]"
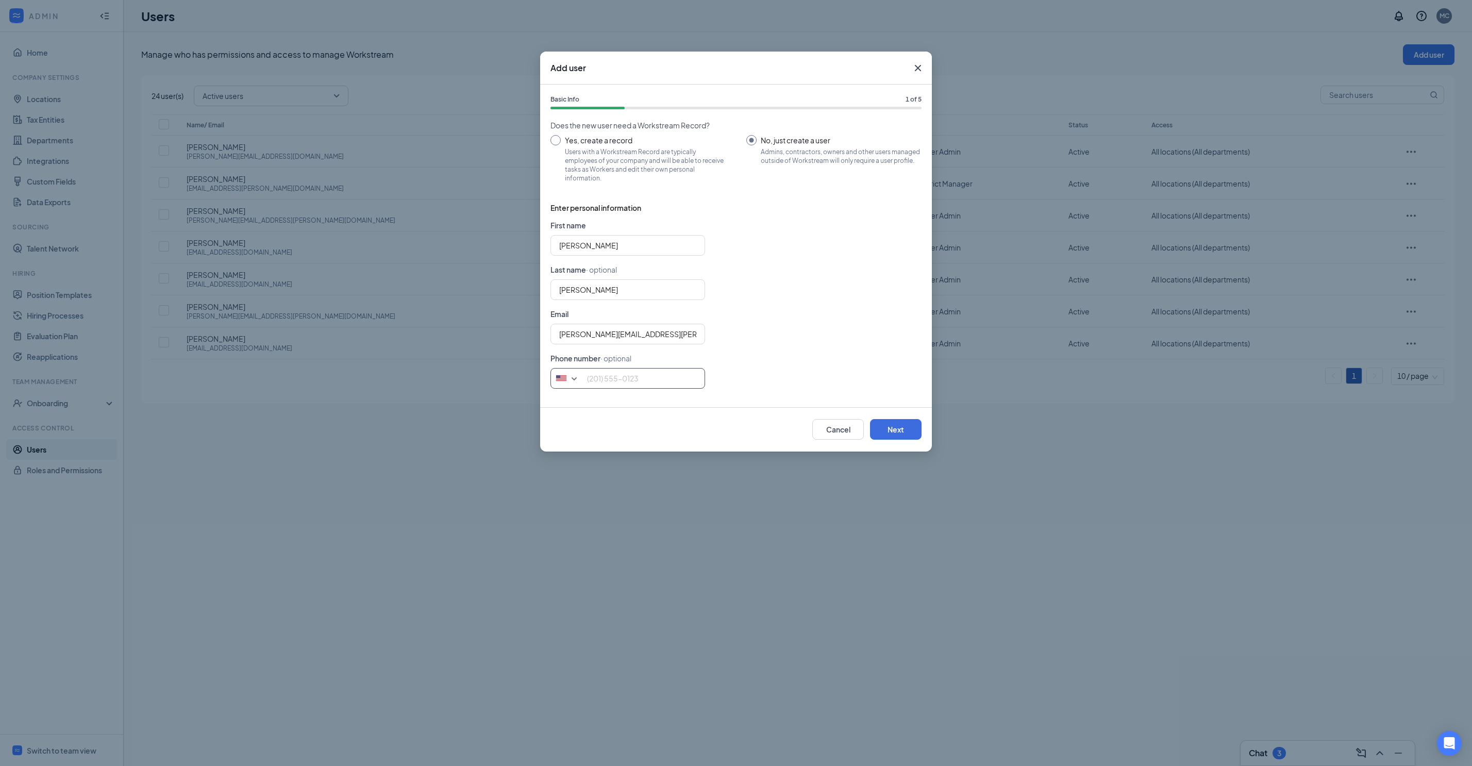
type input "[PHONE_NUMBER]"
click at [589, 306] on form "First name [PERSON_NAME] Last name · optional [PERSON_NAME] Email [PERSON_NAME]…" at bounding box center [736, 308] width 371 height 177
click at [589, 306] on button "Next" at bounding box center [896, 429] width 52 height 21
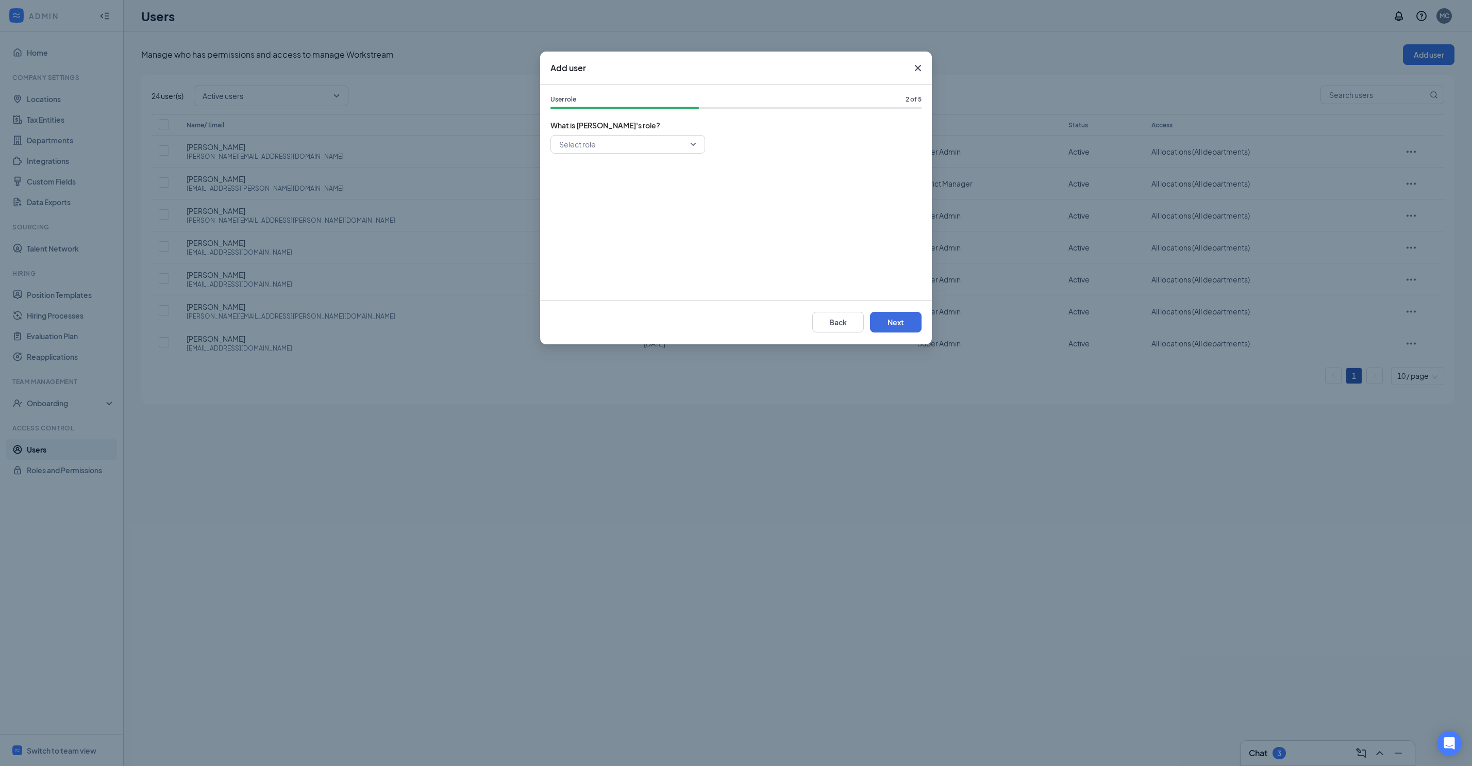
click at [589, 151] on input "search" at bounding box center [624, 145] width 135 height 18
click at [589, 174] on span "Super Admin" at bounding box center [628, 179] width 138 height 11
click at [589, 306] on button "Next" at bounding box center [896, 322] width 52 height 21
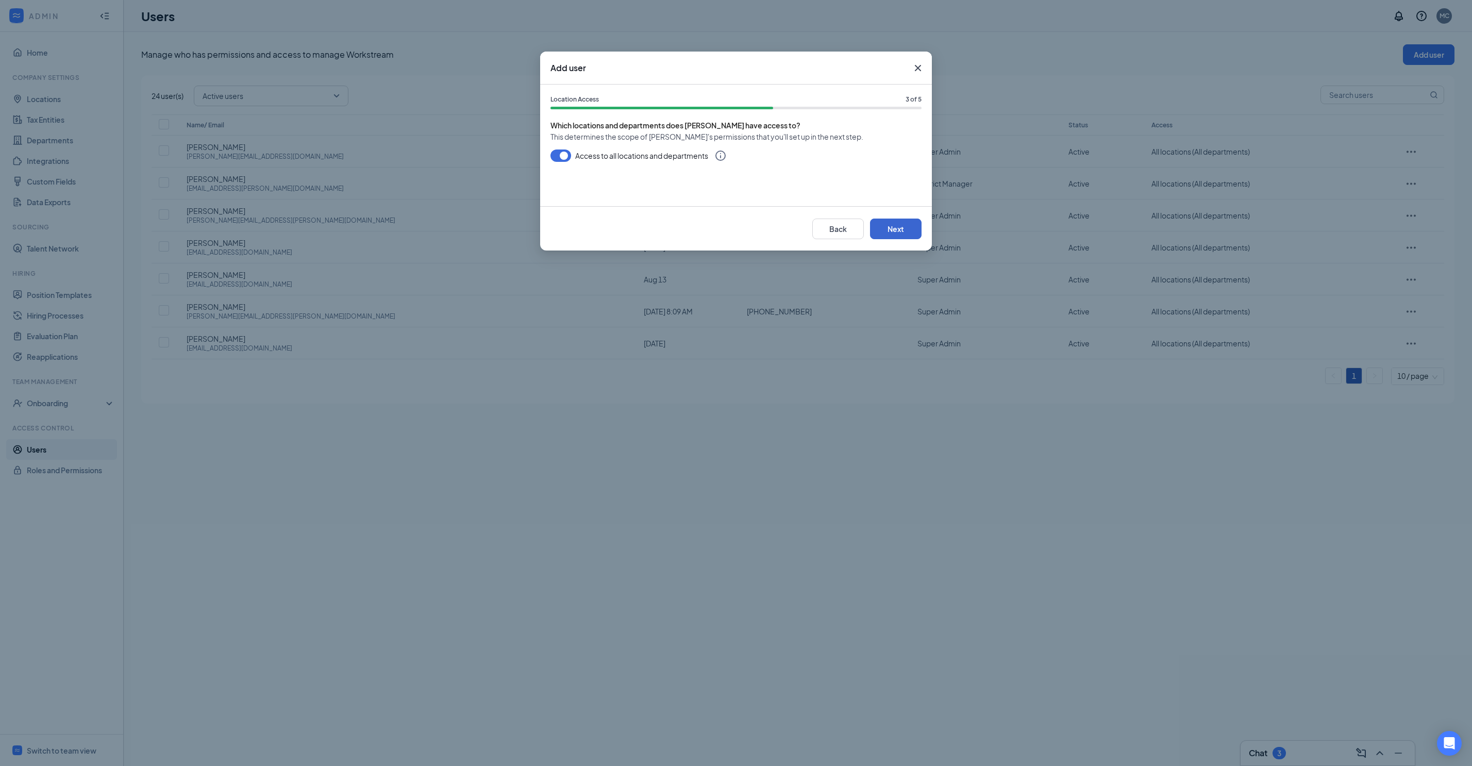
click at [589, 224] on button "Next" at bounding box center [896, 229] width 52 height 21
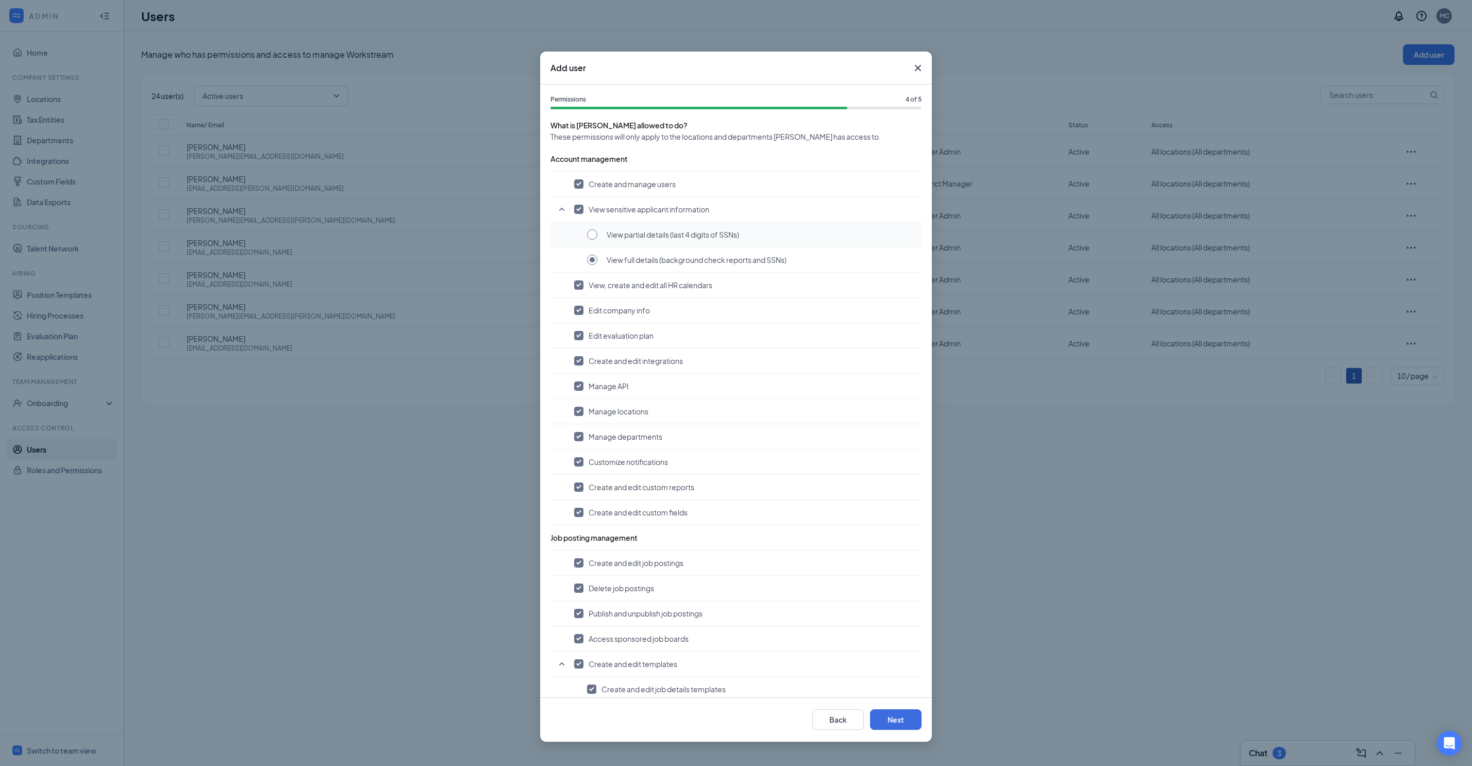
click at [589, 240] on span at bounding box center [592, 234] width 10 height 10
click at [589, 240] on input "radio" at bounding box center [592, 234] width 10 height 10
checkbox input "false"
radio input "false"
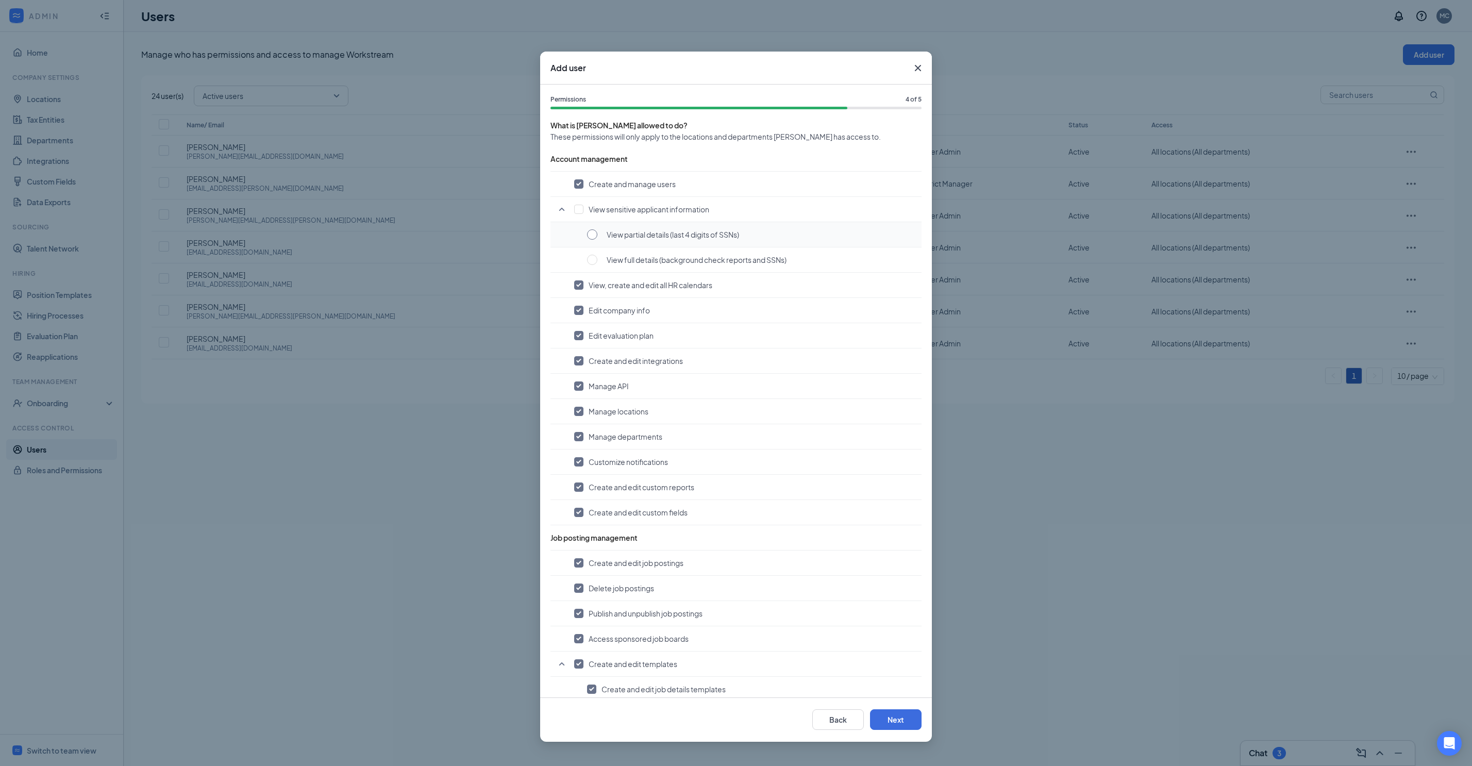
click at [589, 240] on span at bounding box center [592, 234] width 10 height 10
click at [589, 240] on input "radio" at bounding box center [592, 234] width 10 height 10
checkbox input "false"
radio input "false"
click at [589, 240] on span at bounding box center [592, 234] width 10 height 10
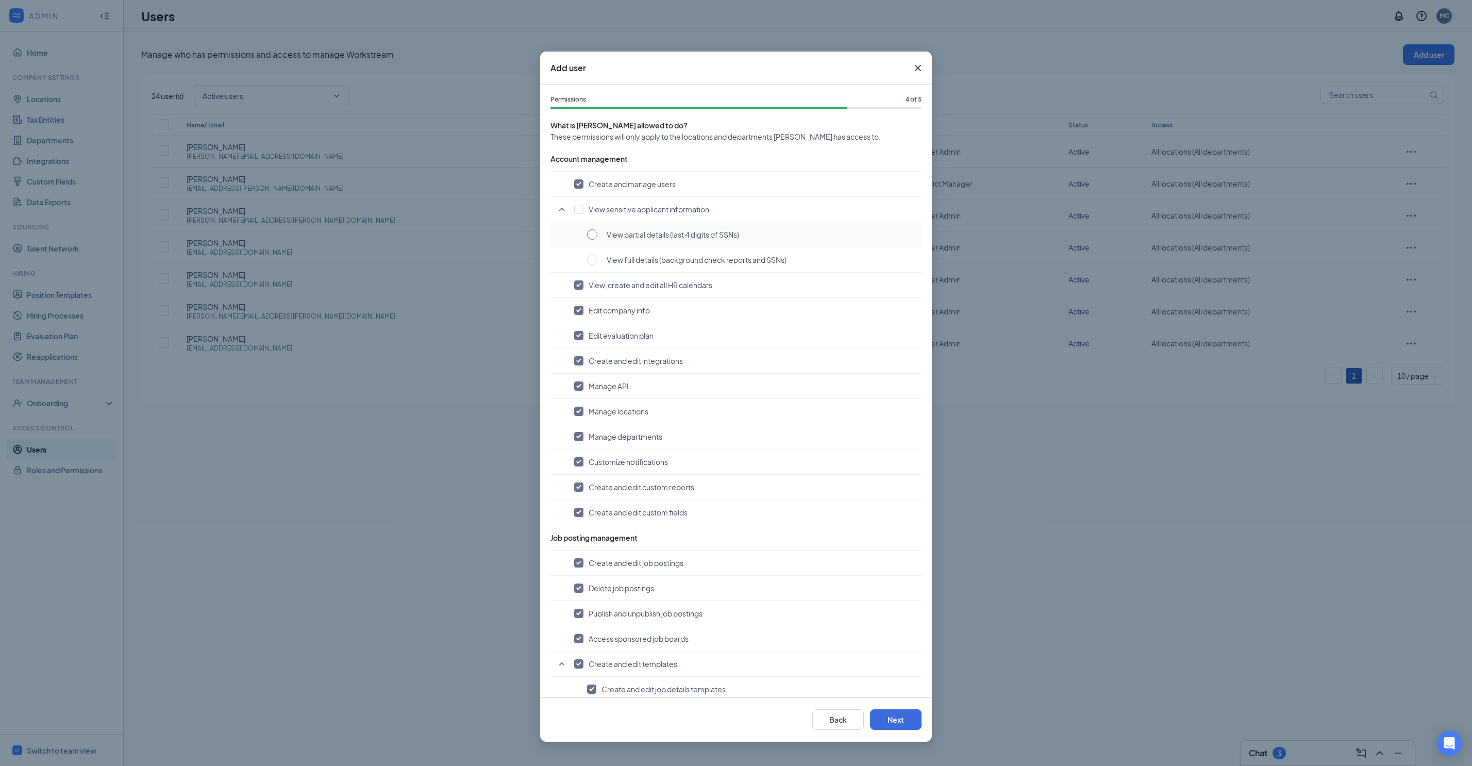
click at [589, 240] on input "radio" at bounding box center [592, 234] width 10 height 10
checkbox input "false"
radio input "false"
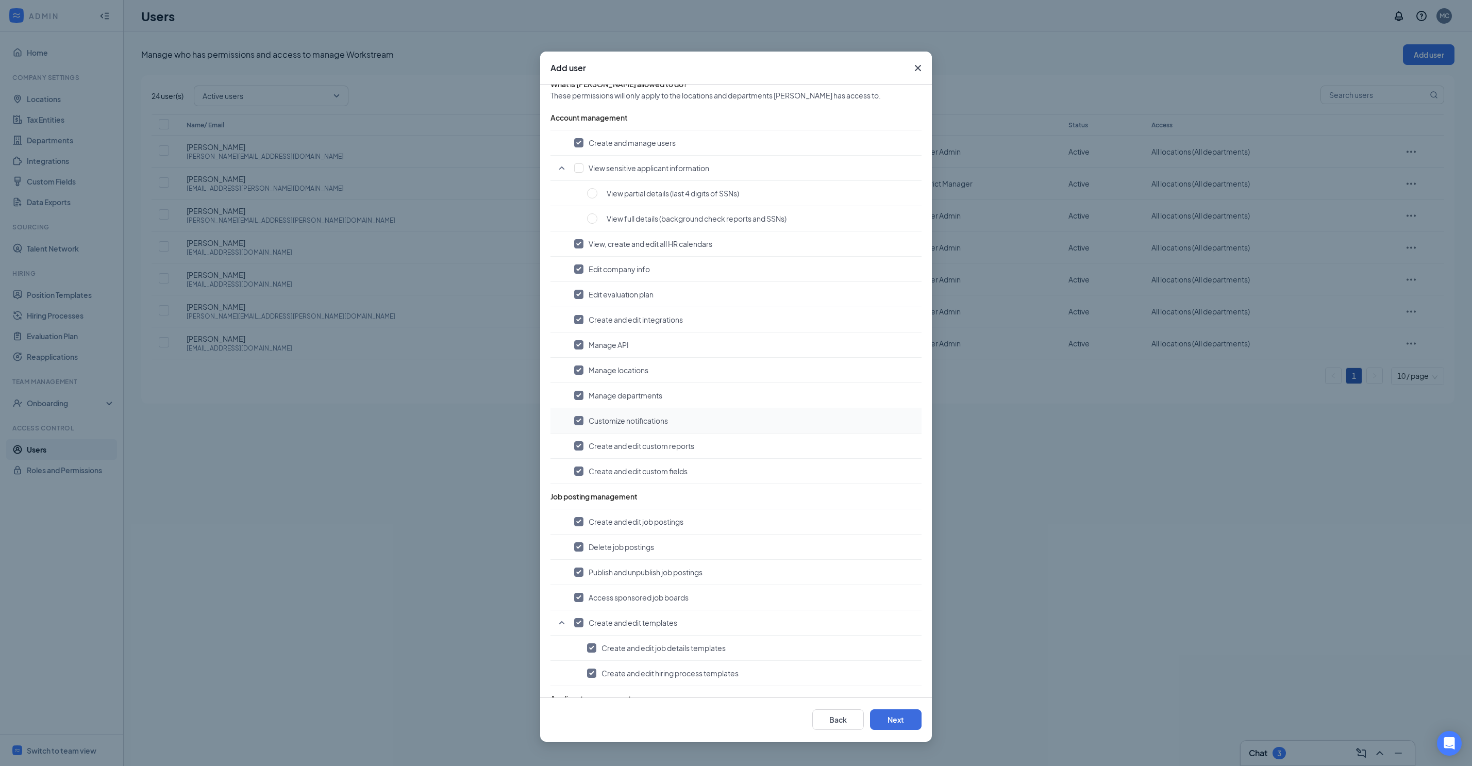
scroll to position [47, 0]
click at [580, 268] on input "checkbox" at bounding box center [578, 262] width 9 height 9
checkbox input "false"
click at [581, 293] on input "checkbox" at bounding box center [578, 288] width 9 height 9
checkbox input "false"
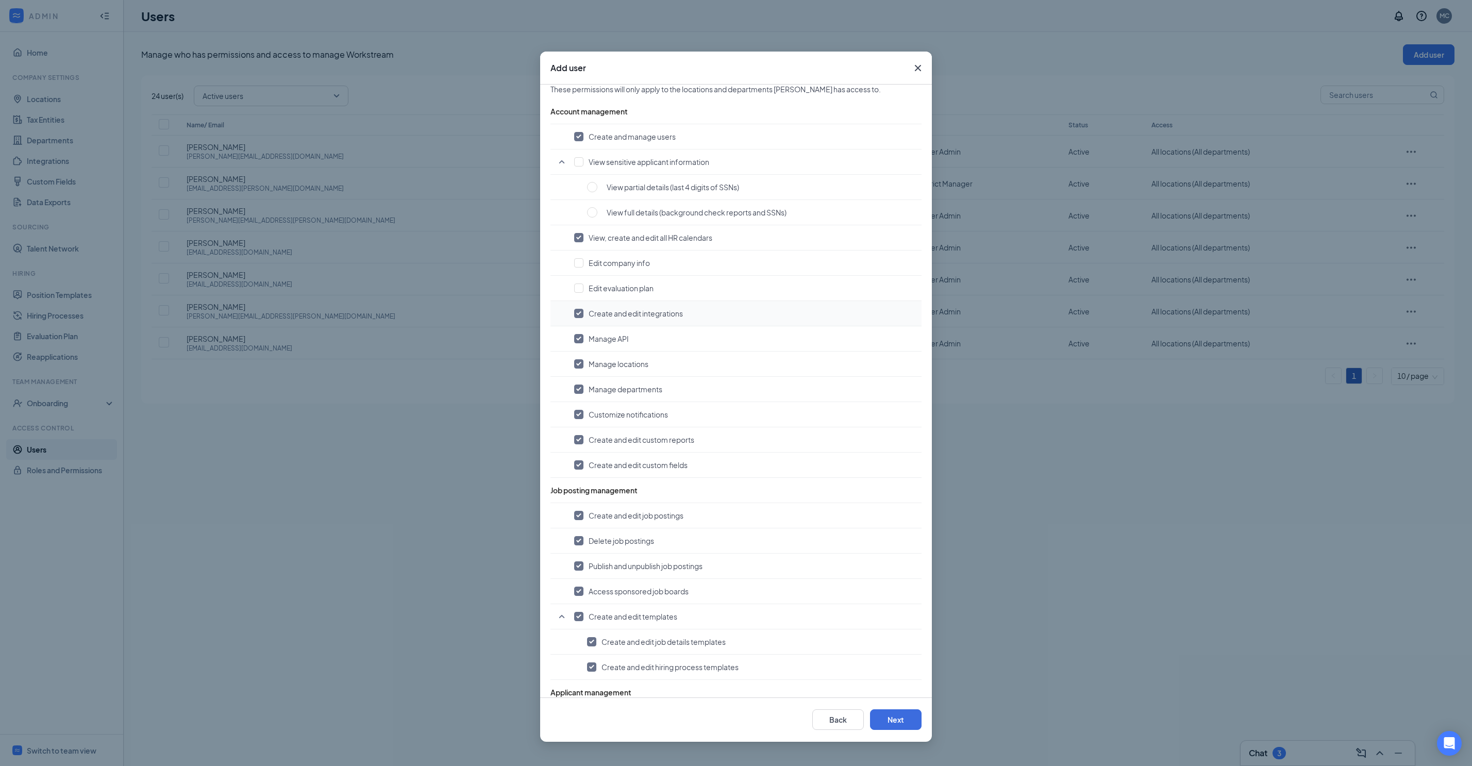
click at [581, 306] on input "checkbox" at bounding box center [578, 313] width 9 height 9
checkbox input "false"
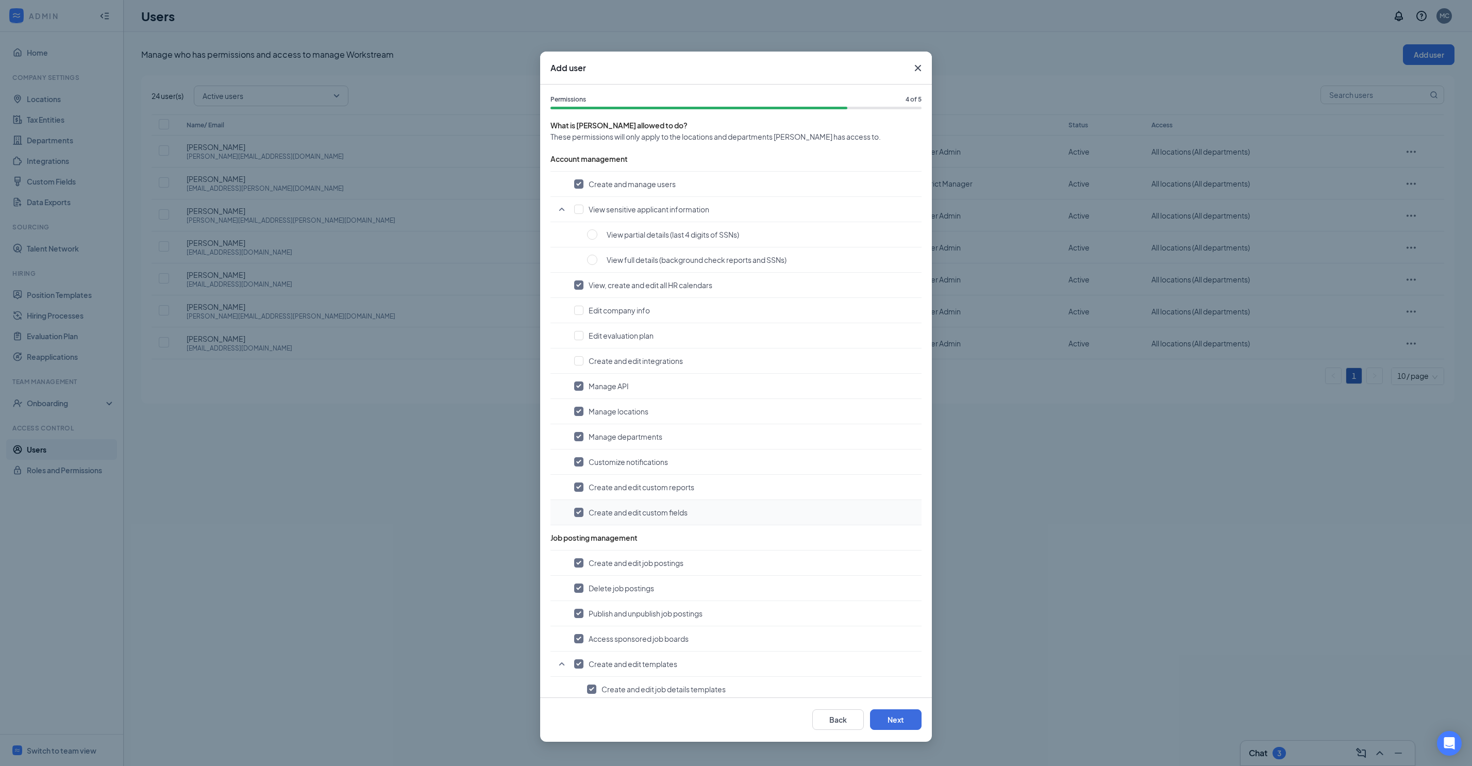
scroll to position [57, 0]
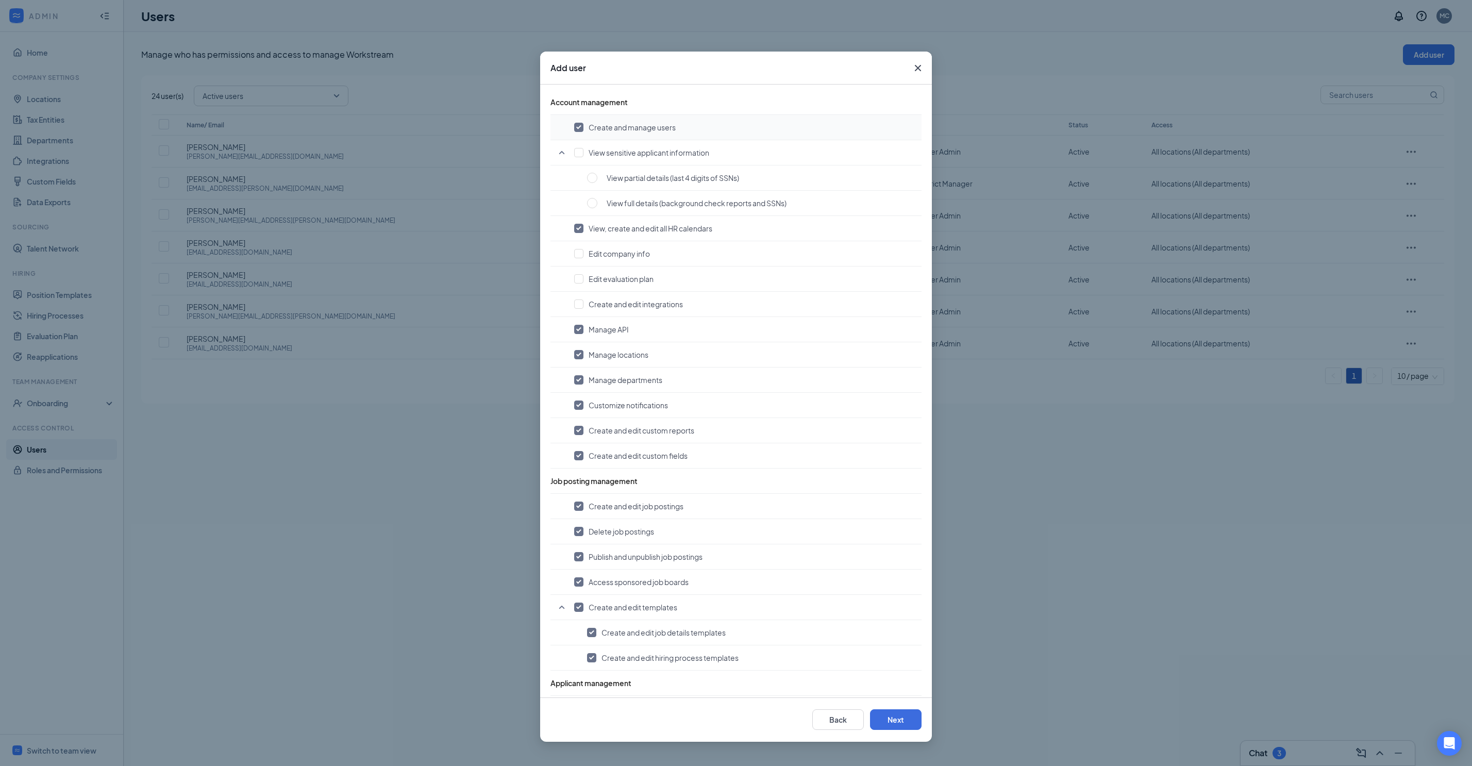
click at [576, 140] on td "Create and manage users" at bounding box center [736, 127] width 371 height 25
click at [576, 132] on input "checkbox" at bounding box center [578, 127] width 9 height 9
checkbox input "false"
click at [578, 233] on input "checkbox" at bounding box center [578, 228] width 9 height 9
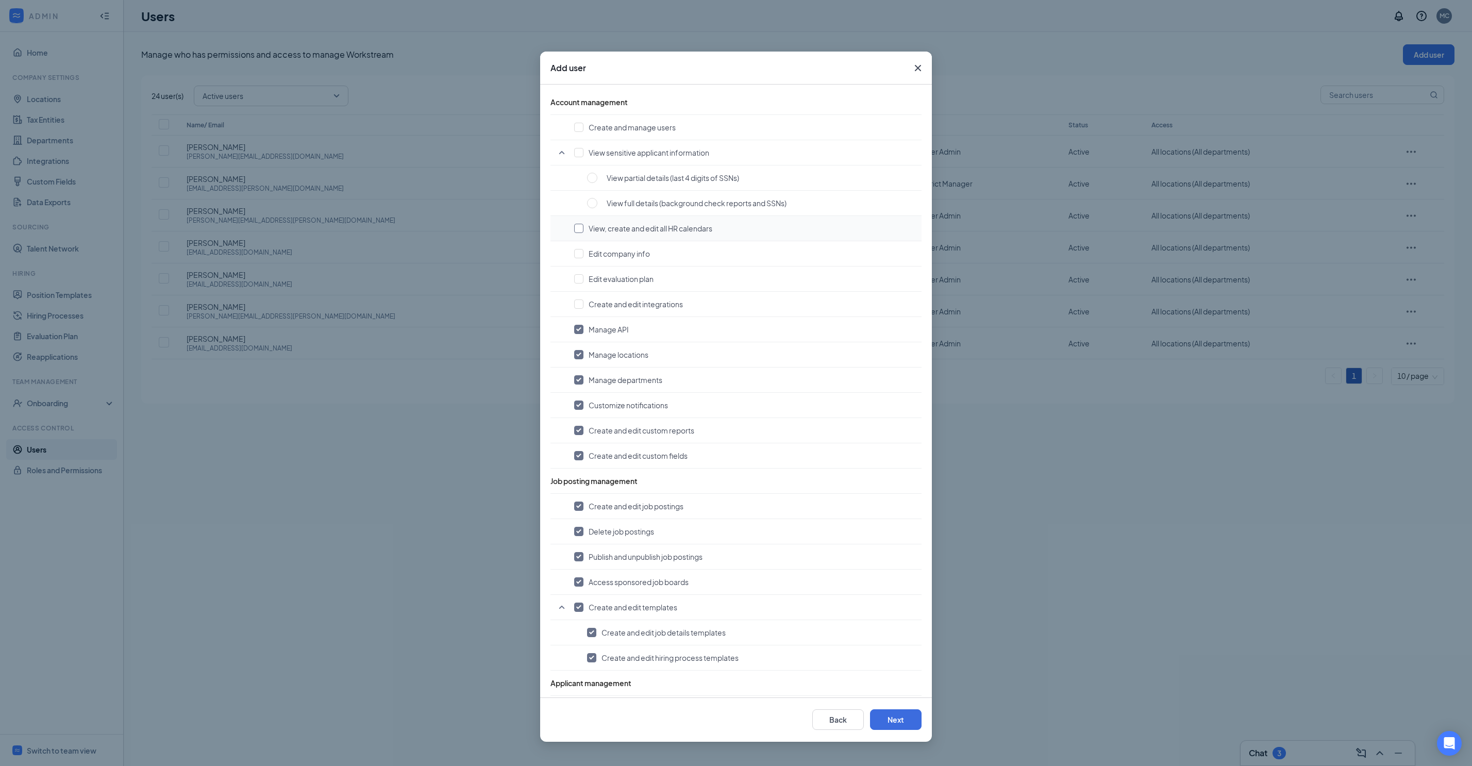
checkbox input "true"
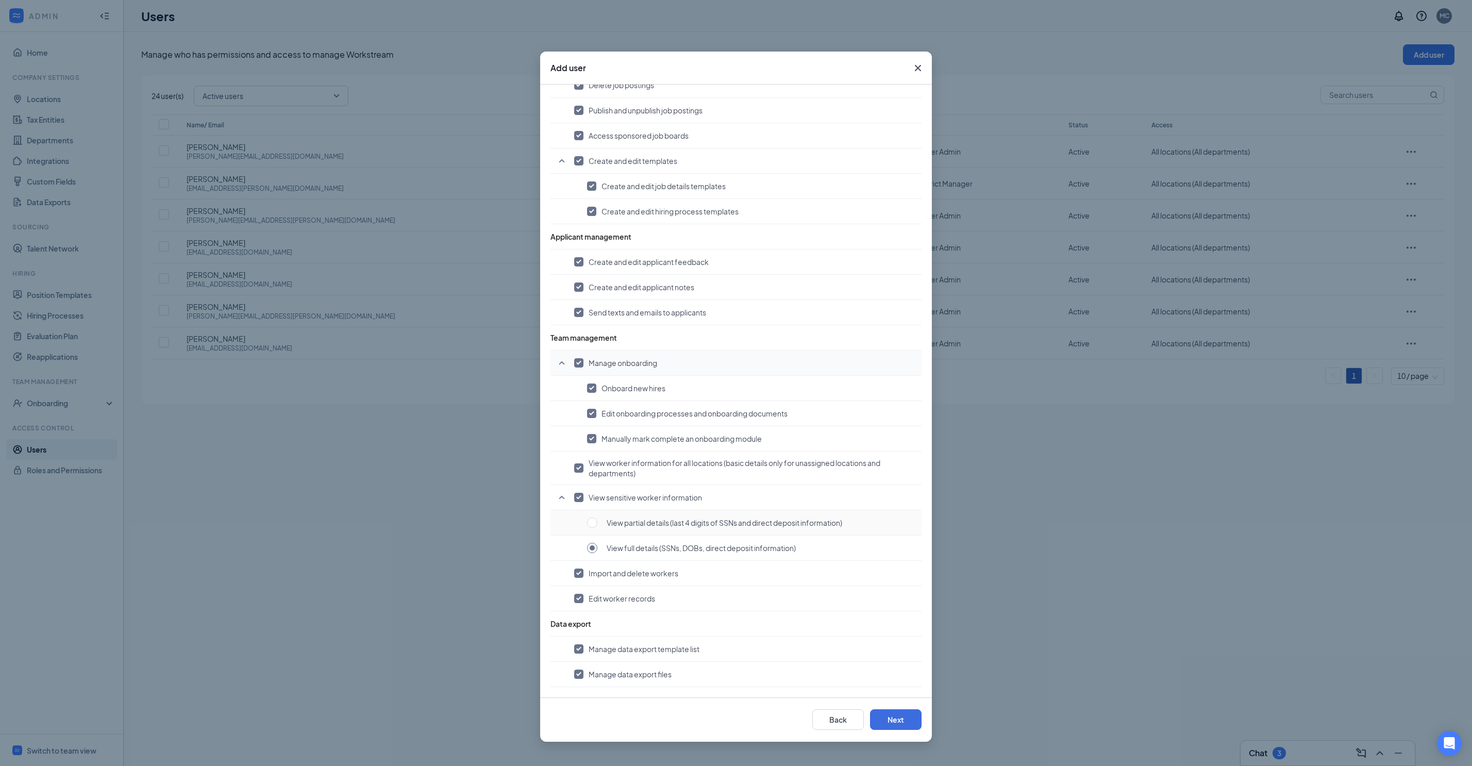
scroll to position [569, 0]
click at [577, 306] on input "checkbox" at bounding box center [578, 362] width 9 height 9
checkbox input "false"
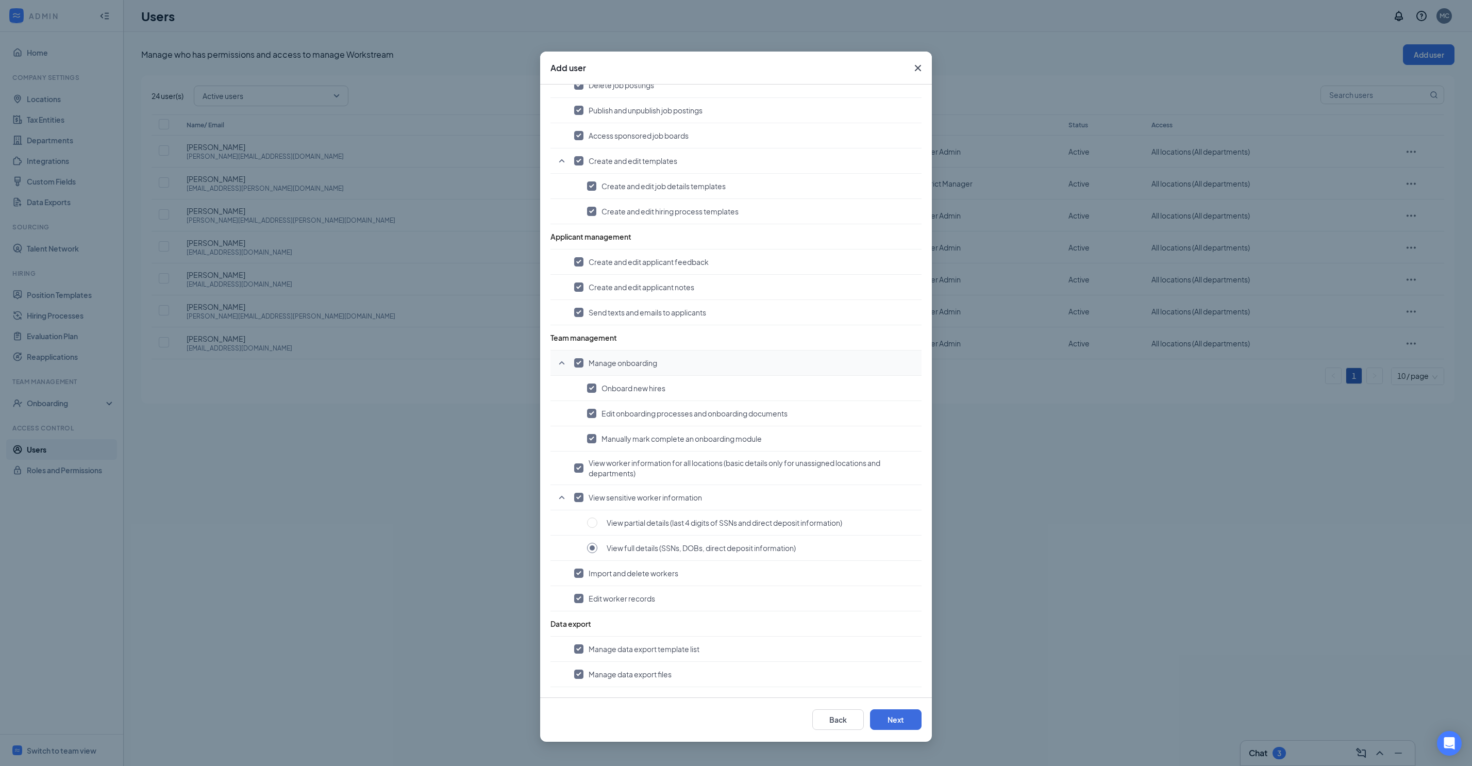
checkbox input "false"
click at [582, 306] on input "checkbox" at bounding box center [578, 467] width 9 height 9
checkbox input "false"
click at [589, 306] on span at bounding box center [592, 523] width 10 height 10
click at [589, 306] on input "radio" at bounding box center [592, 523] width 10 height 10
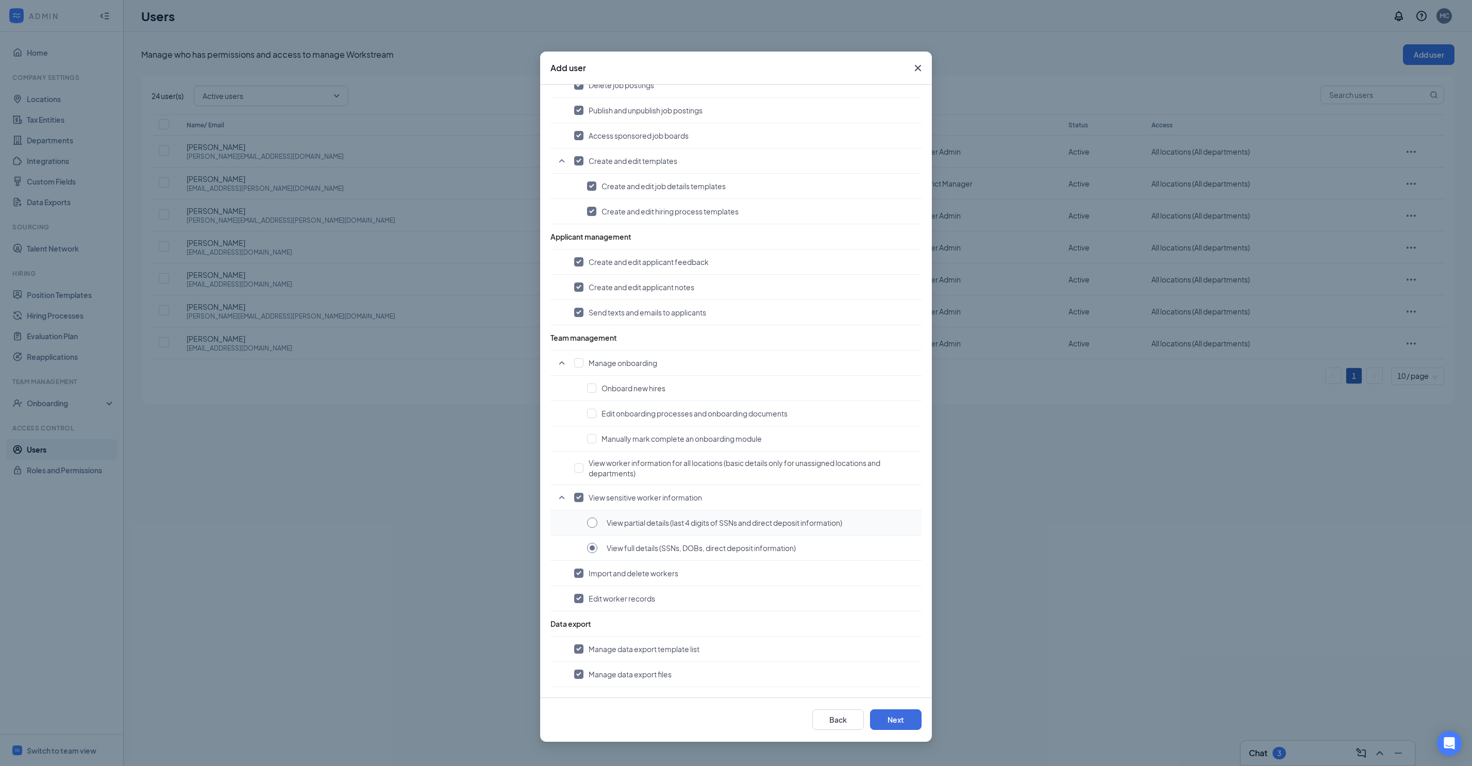
checkbox input "false"
radio input "false"
click at [589, 306] on button "Next" at bounding box center [896, 719] width 52 height 21
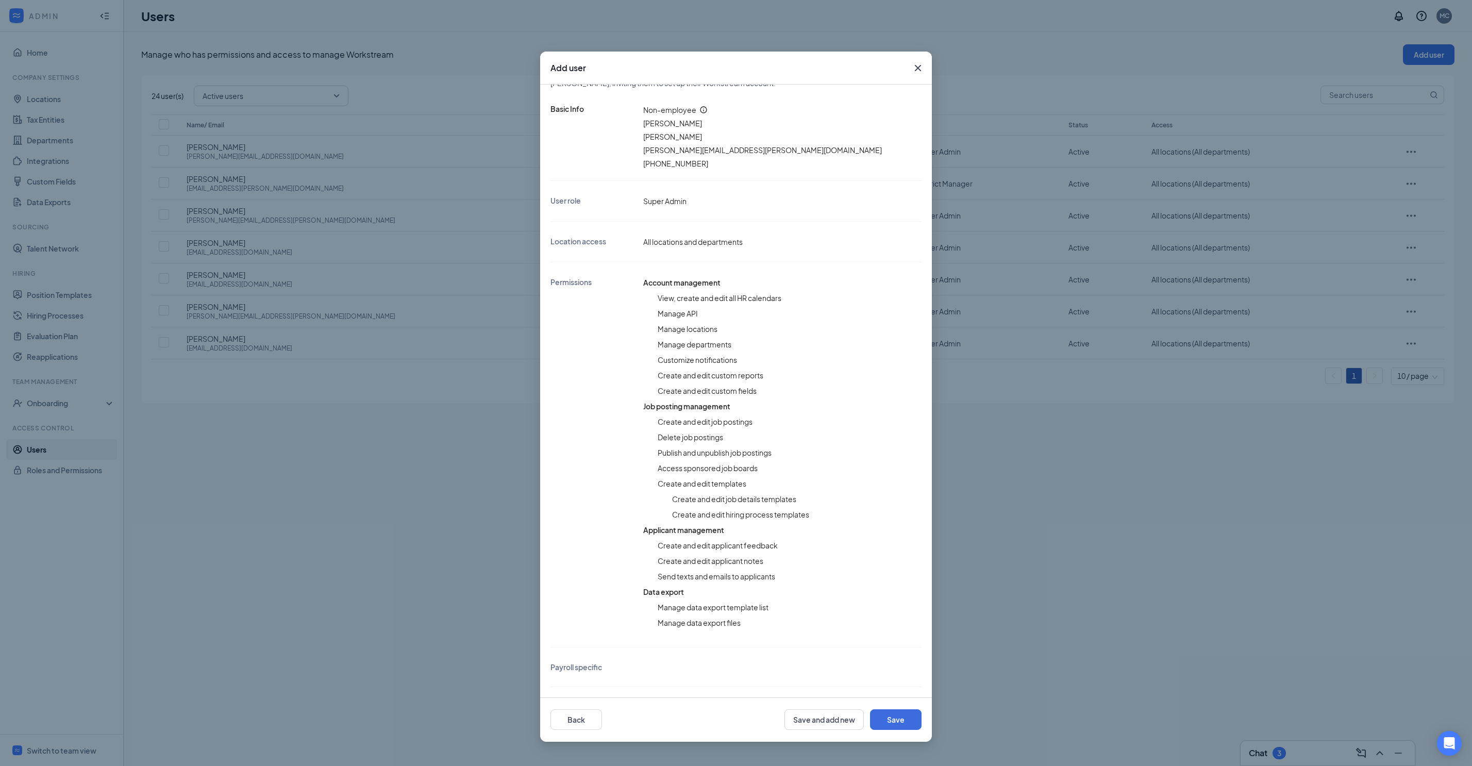
scroll to position [160, 0]
click at [589, 306] on button "Save" at bounding box center [896, 719] width 52 height 21
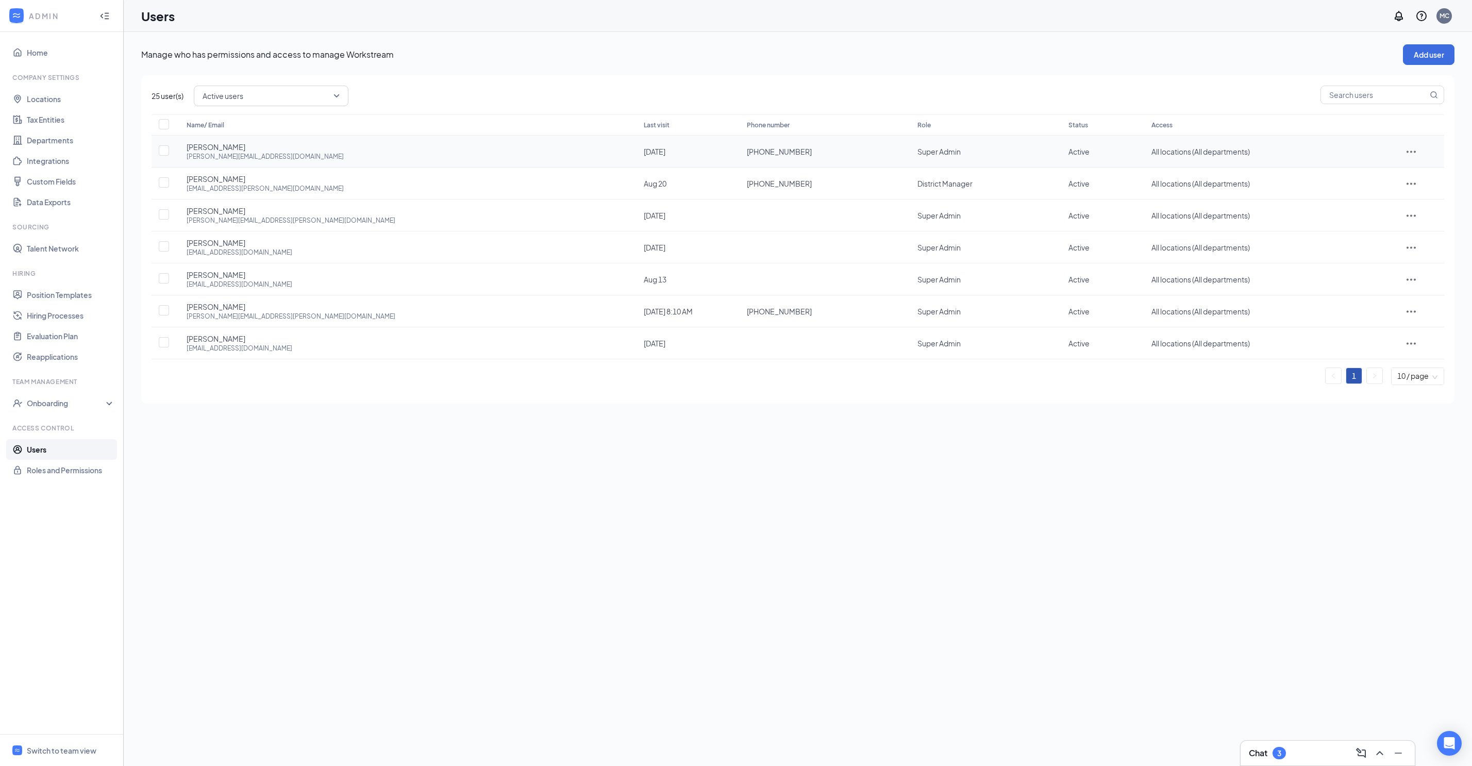
click at [589, 145] on icon "ActionsIcon" at bounding box center [1411, 151] width 12 height 12
click at [589, 168] on span "Edit user" at bounding box center [1414, 163] width 29 height 9
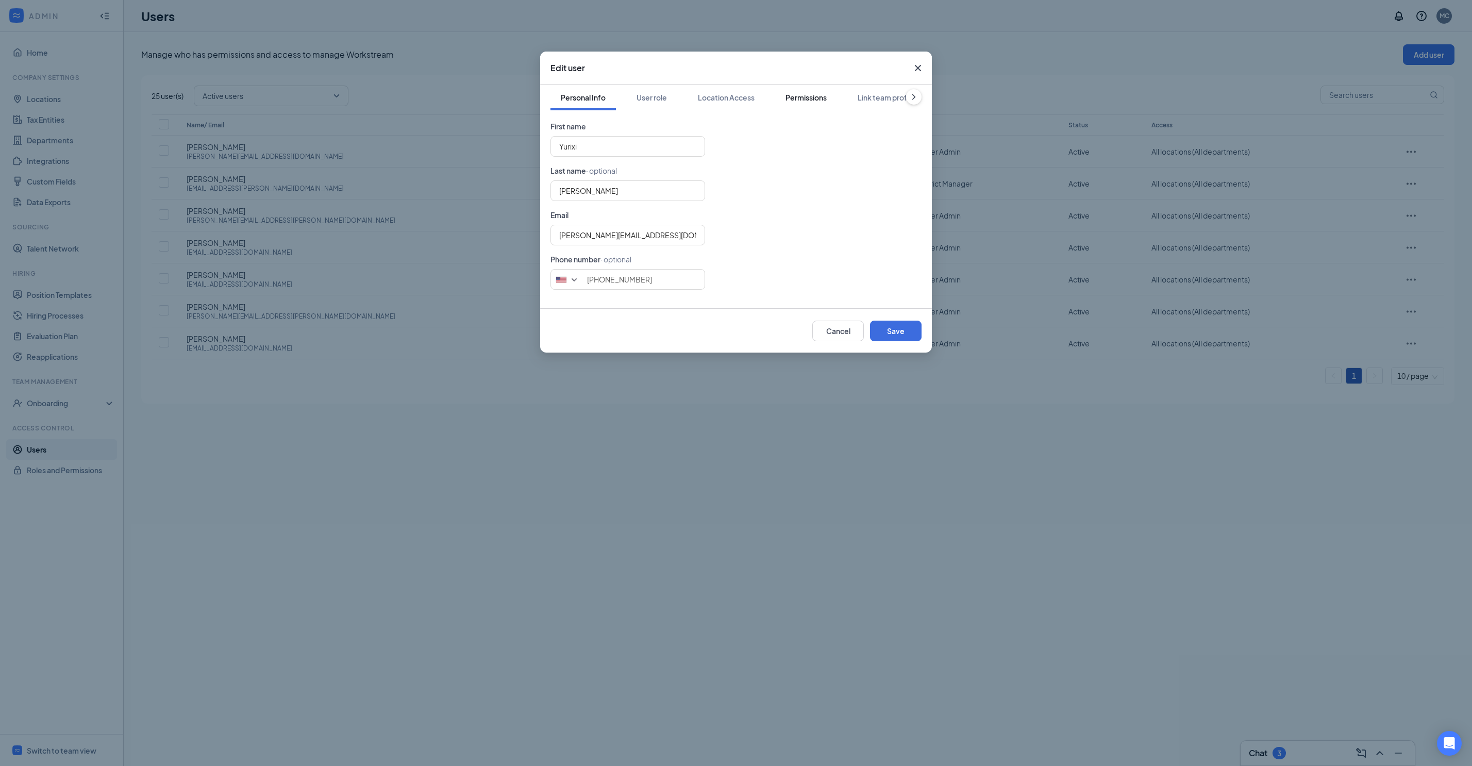
click at [589, 103] on button "Permissions" at bounding box center [806, 98] width 62 height 26
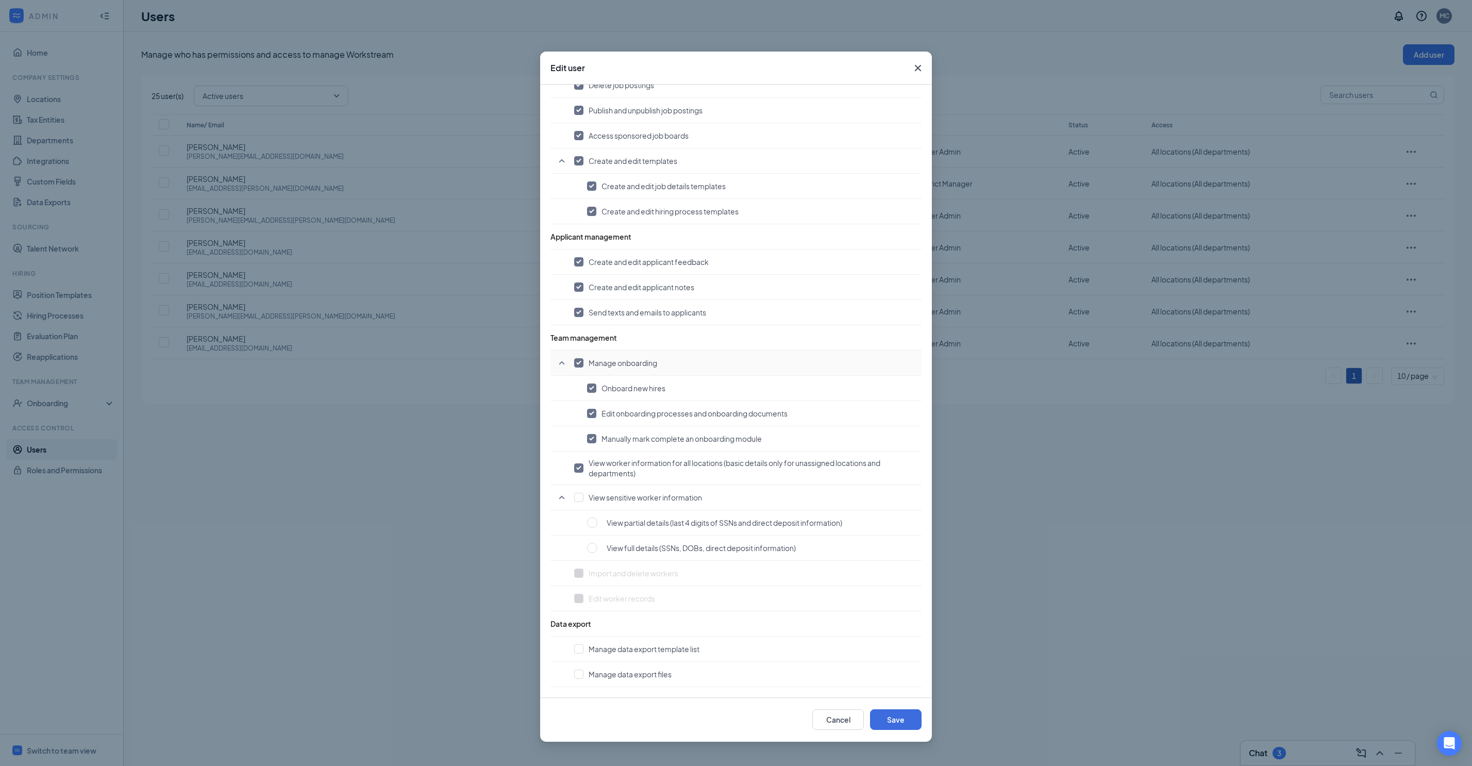
scroll to position [518, 0]
click at [580, 306] on input "checkbox" at bounding box center [578, 362] width 9 height 9
checkbox input "false"
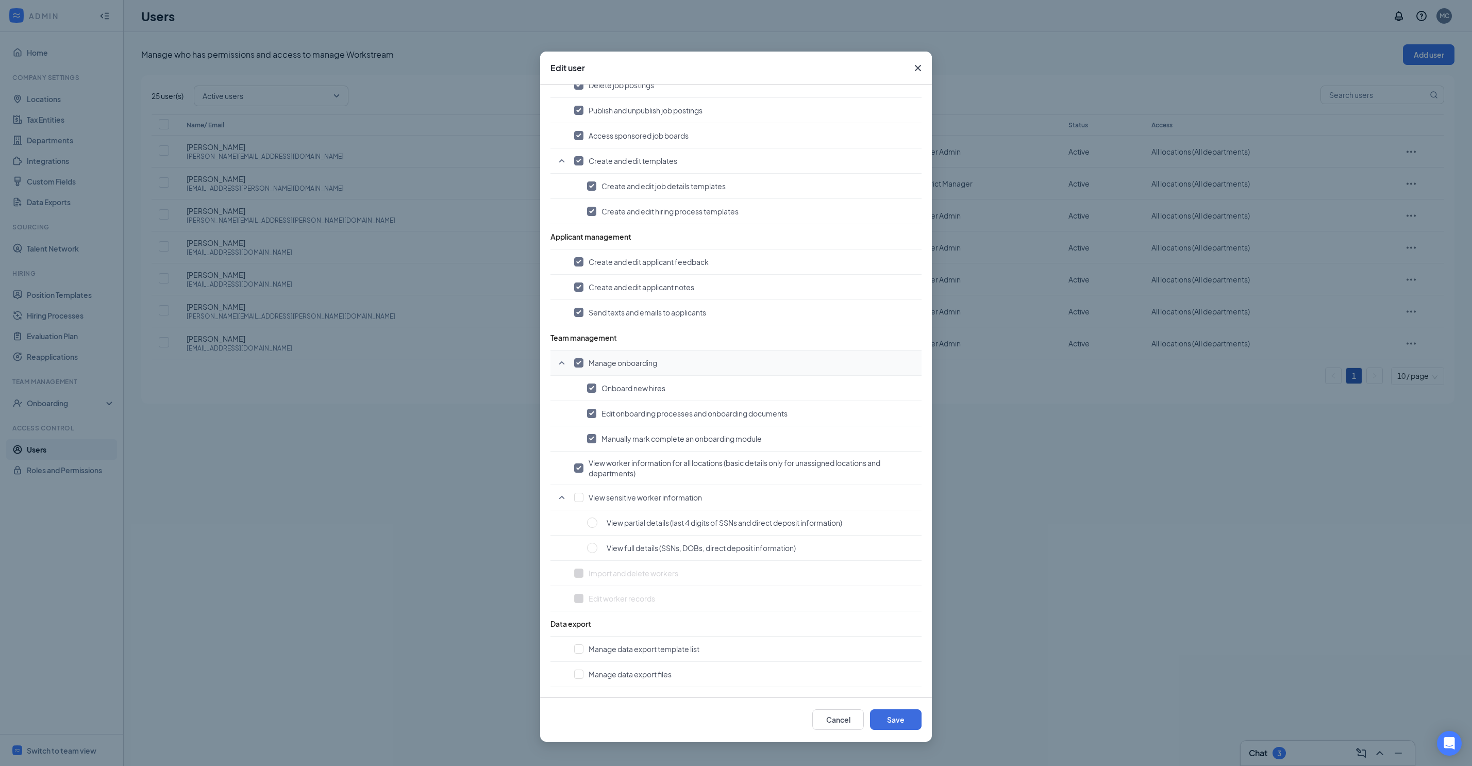
checkbox input "false"
click at [575, 306] on input "checkbox" at bounding box center [578, 467] width 9 height 9
checkbox input "false"
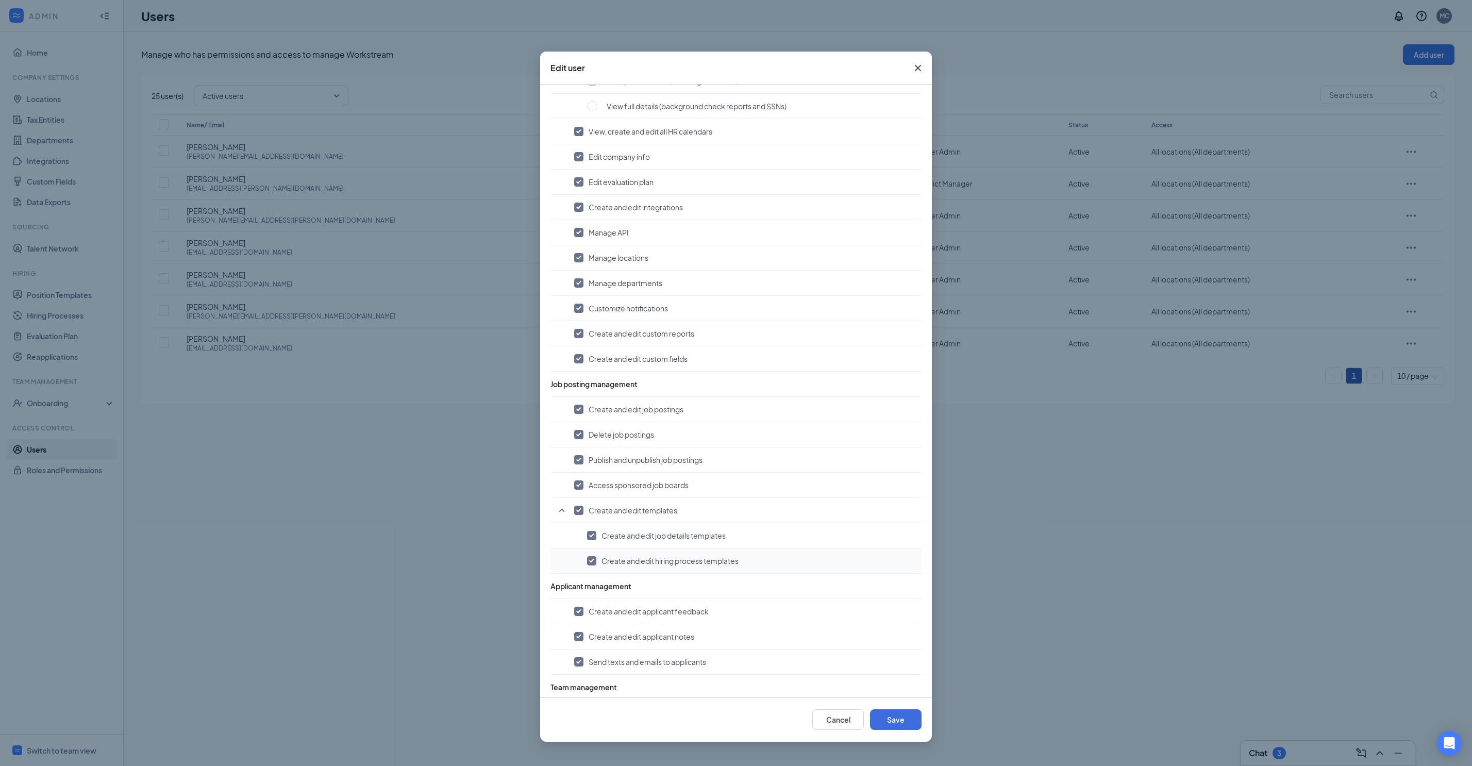
scroll to position [124, 0]
click at [589, 306] on button "Save" at bounding box center [896, 719] width 52 height 21
